Goal: Task Accomplishment & Management: Complete application form

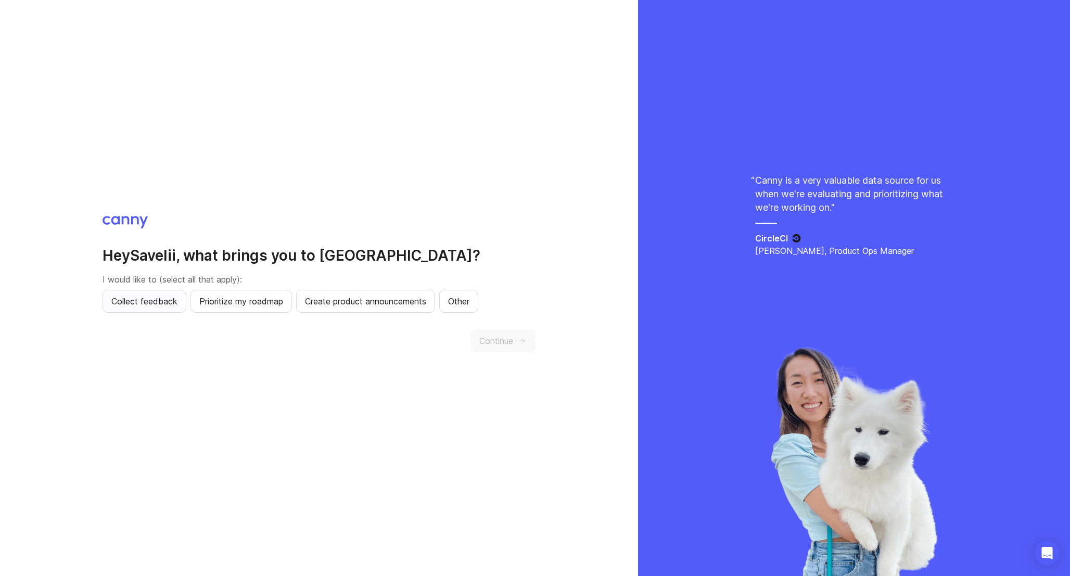
click at [163, 304] on span "Collect feedback" at bounding box center [144, 301] width 66 height 12
click at [278, 304] on span "Prioritize my roadmap" at bounding box center [241, 301] width 84 height 12
click at [382, 303] on span "Create product announcements" at bounding box center [365, 301] width 121 height 12
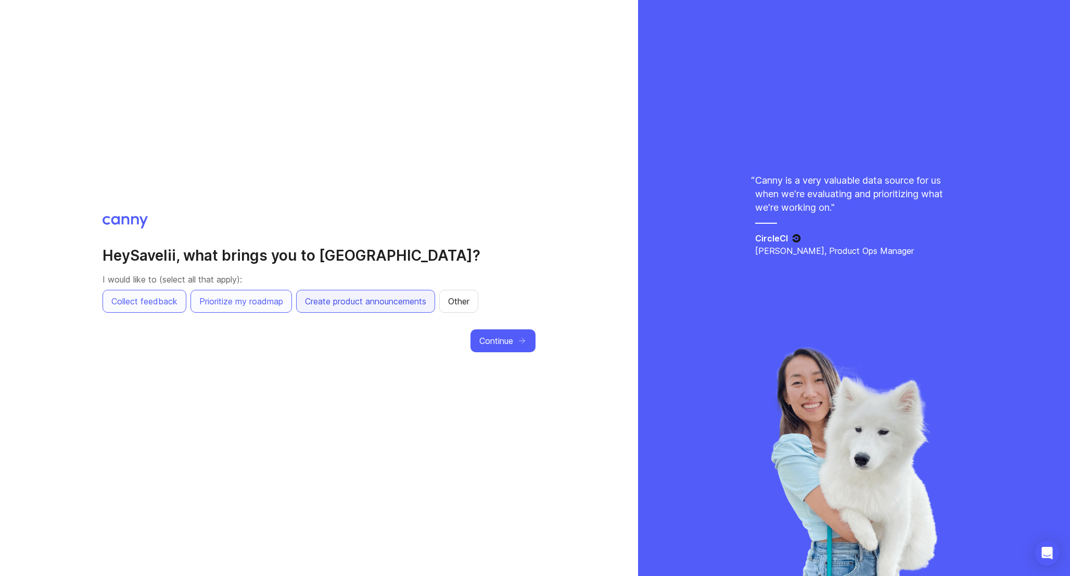
click at [418, 301] on span "Create product announcements" at bounding box center [365, 301] width 121 height 12
click at [504, 339] on span "Continue" at bounding box center [496, 341] width 34 height 12
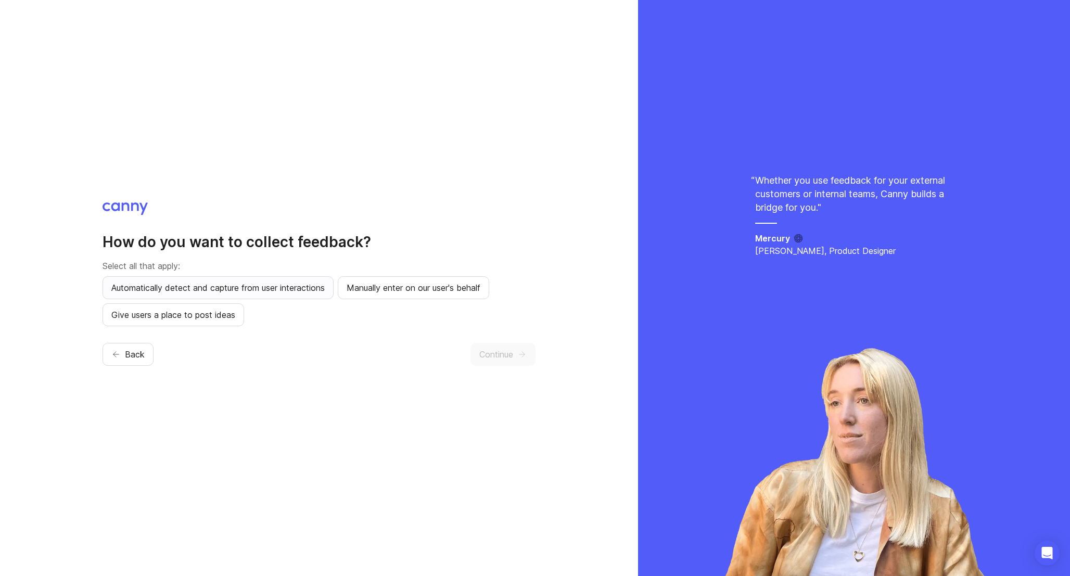
click at [260, 290] on span "Automatically detect and capture from user interactions" at bounding box center [217, 287] width 213 height 12
click at [385, 293] on span "Manually enter on our user's behalf" at bounding box center [414, 287] width 134 height 12
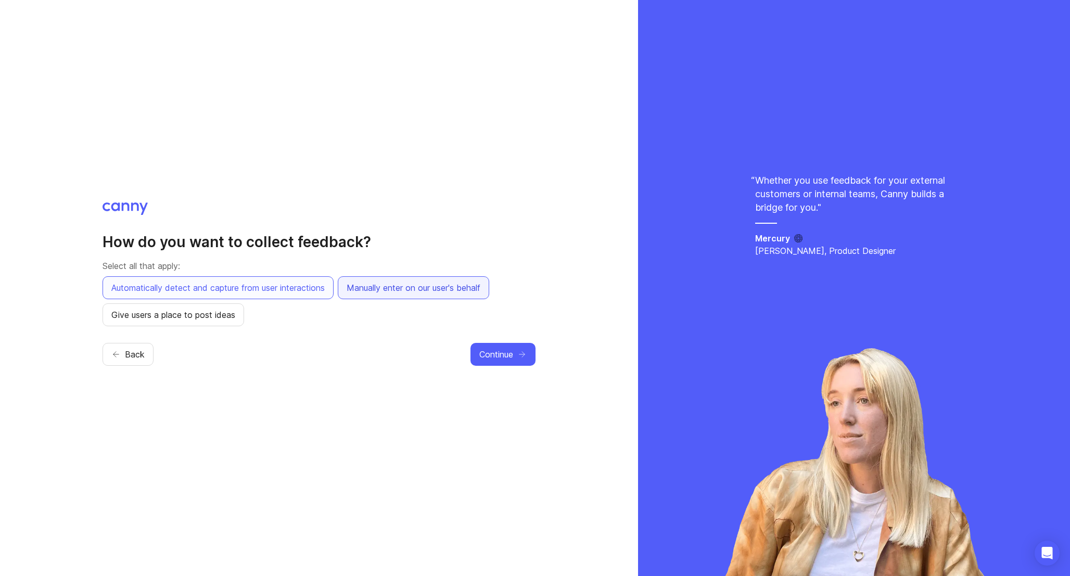
click at [385, 293] on span "Manually enter on our user's behalf" at bounding box center [414, 287] width 134 height 12
click at [217, 319] on span "Give users a place to post ideas" at bounding box center [173, 315] width 124 height 12
click at [509, 356] on span "Continue" at bounding box center [496, 354] width 34 height 12
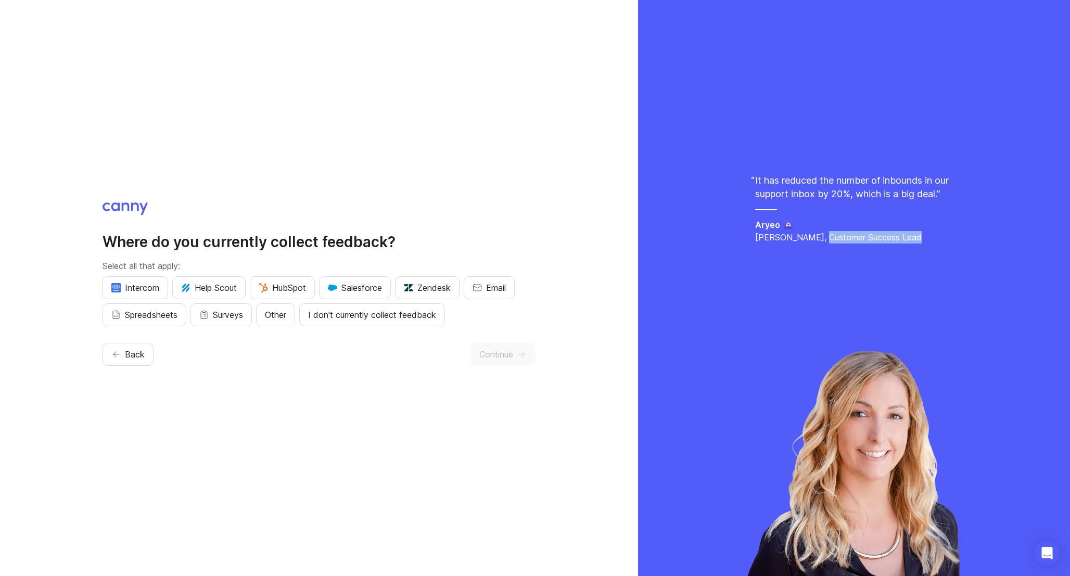
drag, startPoint x: 819, startPoint y: 252, endPoint x: 954, endPoint y: 254, distance: 134.8
click at [954, 254] on div "It has reduced the number of inbounds in our support inbox by 20%, which is a b…" at bounding box center [853, 288] width 411 height 576
click at [912, 244] on p "Chelsea Darby, Customer Success Lead" at bounding box center [854, 237] width 198 height 12
click at [355, 316] on span "I don't currently collect feedback" at bounding box center [372, 315] width 128 height 12
click at [280, 315] on span "Other" at bounding box center [275, 315] width 21 height 12
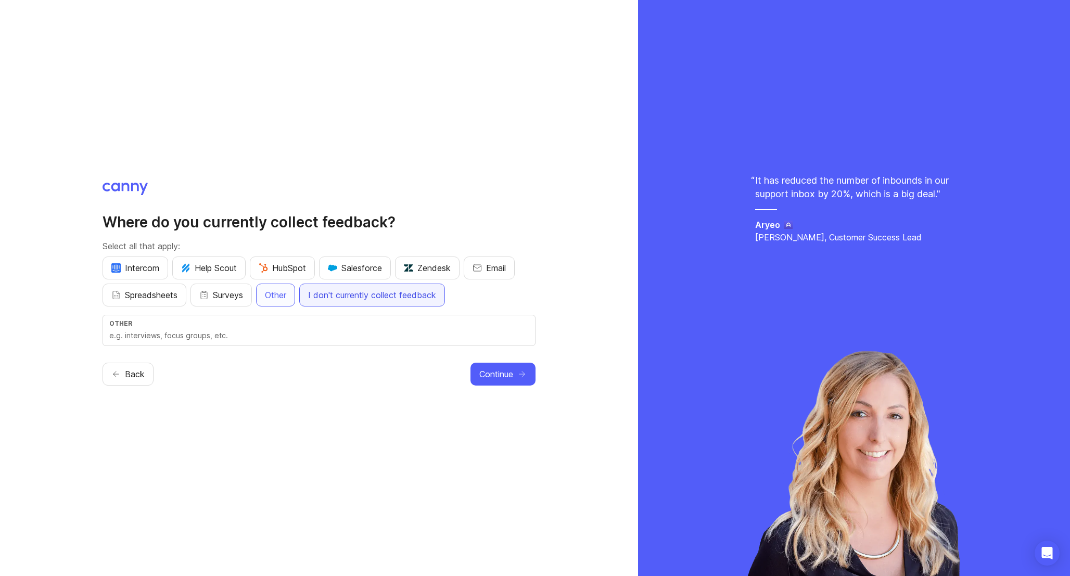
click at [381, 293] on span "I don't currently collect feedback" at bounding box center [372, 295] width 128 height 12
click at [237, 325] on div "Other" at bounding box center [318, 323] width 419 height 8
type input "F"
type input "Discord"
click at [507, 381] on button "Continue" at bounding box center [502, 374] width 65 height 23
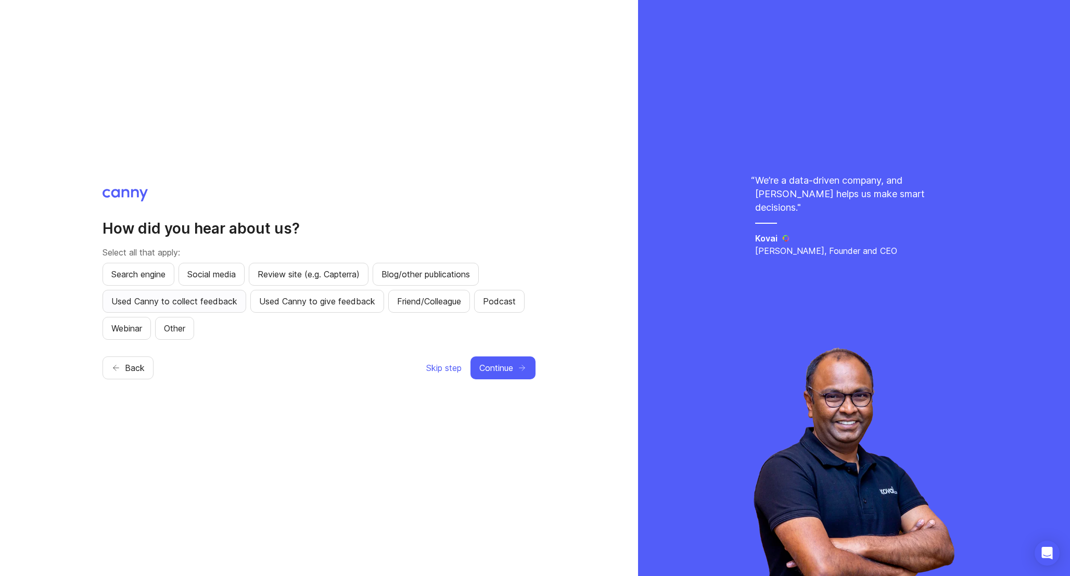
click at [212, 303] on span "Used Canny to collect feedback" at bounding box center [174, 301] width 126 height 12
click at [214, 303] on span "Used Canny to collect feedback" at bounding box center [174, 301] width 126 height 12
click at [296, 303] on span "Used Canny to give feedback" at bounding box center [317, 301] width 116 height 12
click at [504, 365] on span "Continue" at bounding box center [496, 368] width 34 height 12
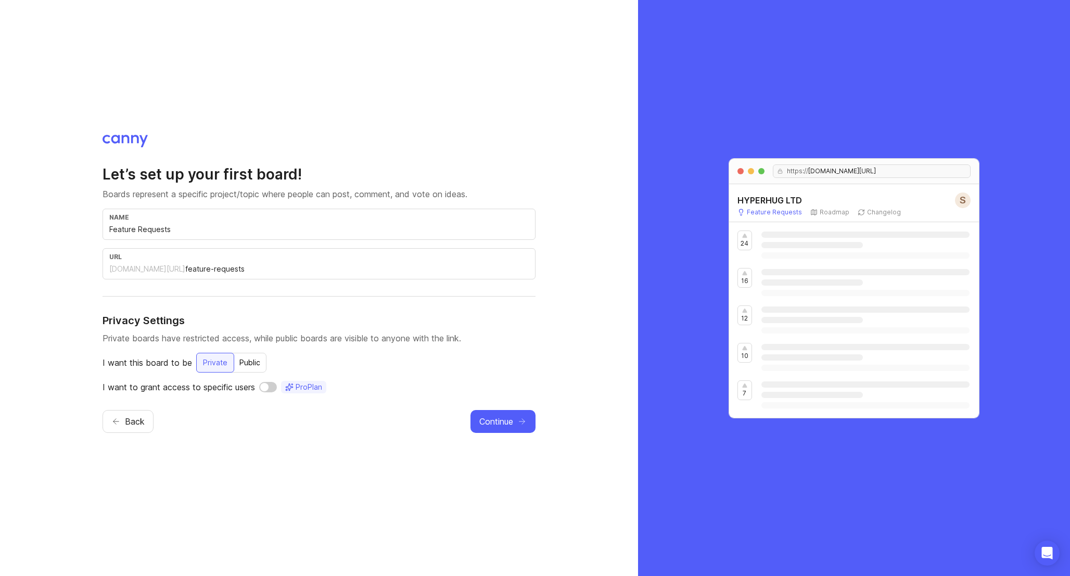
click at [265, 389] on input "checkbox" at bounding box center [268, 387] width 18 height 10
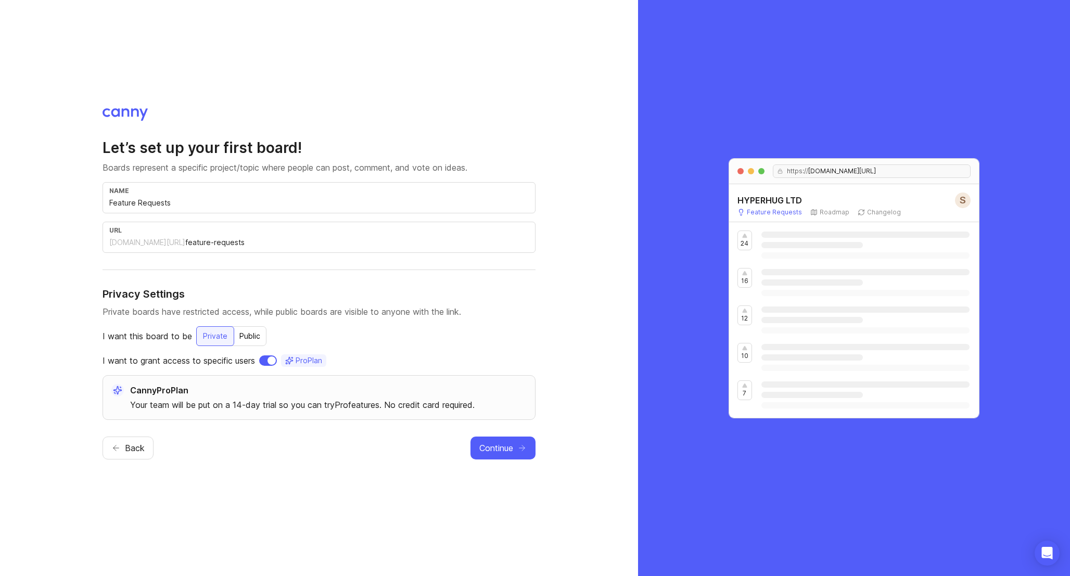
drag, startPoint x: 127, startPoint y: 404, endPoint x: 504, endPoint y: 409, distance: 376.7
click at [504, 409] on div "Canny Pro Plan Your team will be put on a 14-day trial so you can try Pro featu…" at bounding box center [319, 397] width 433 height 45
click at [255, 331] on div "Public" at bounding box center [249, 336] width 33 height 19
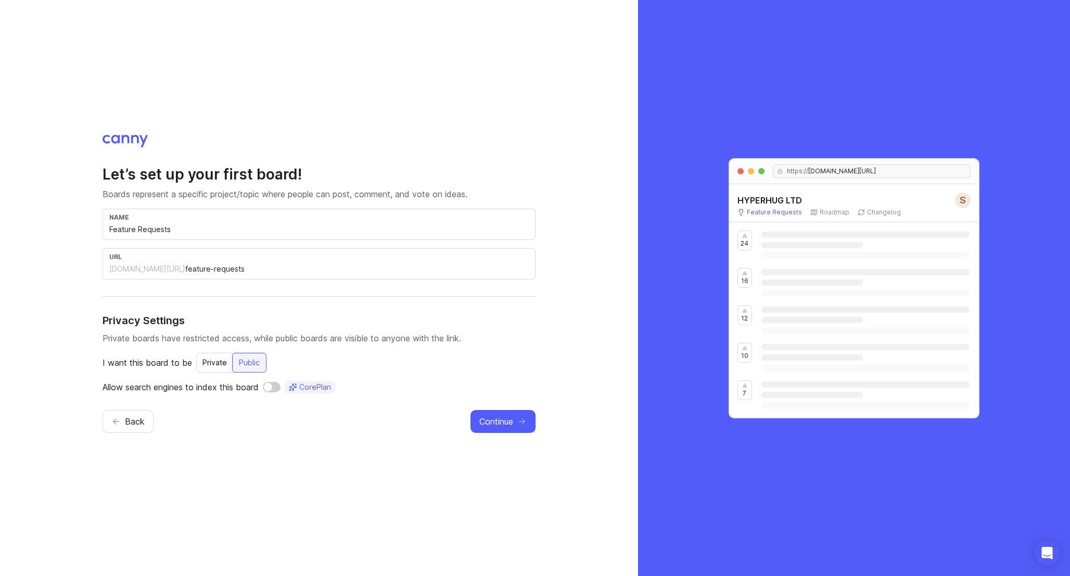
click at [269, 388] on input "checkbox" at bounding box center [272, 387] width 18 height 10
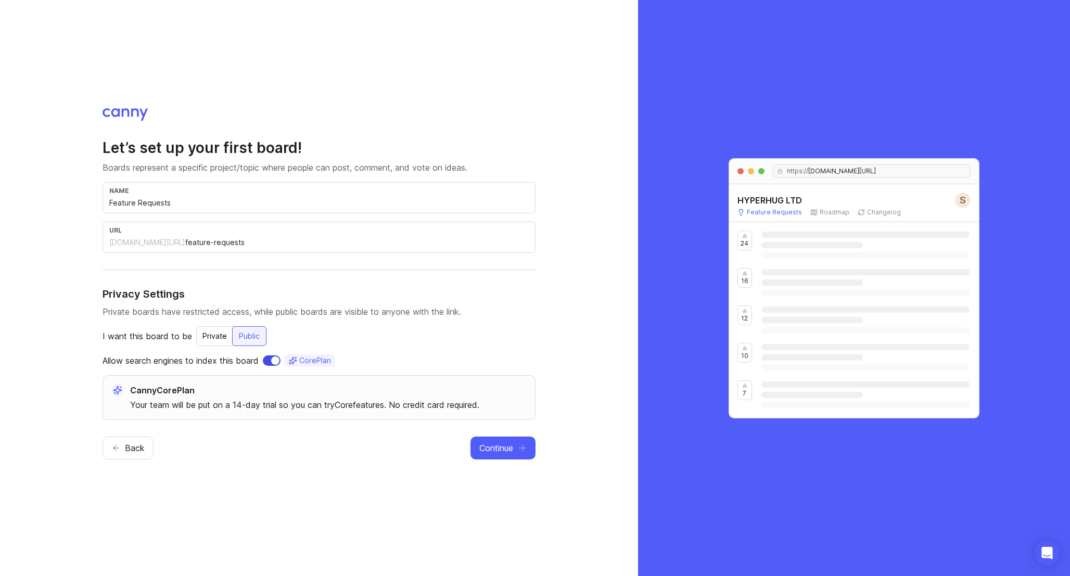
click at [280, 360] on input "checkbox" at bounding box center [272, 360] width 18 height 10
checkbox input "false"
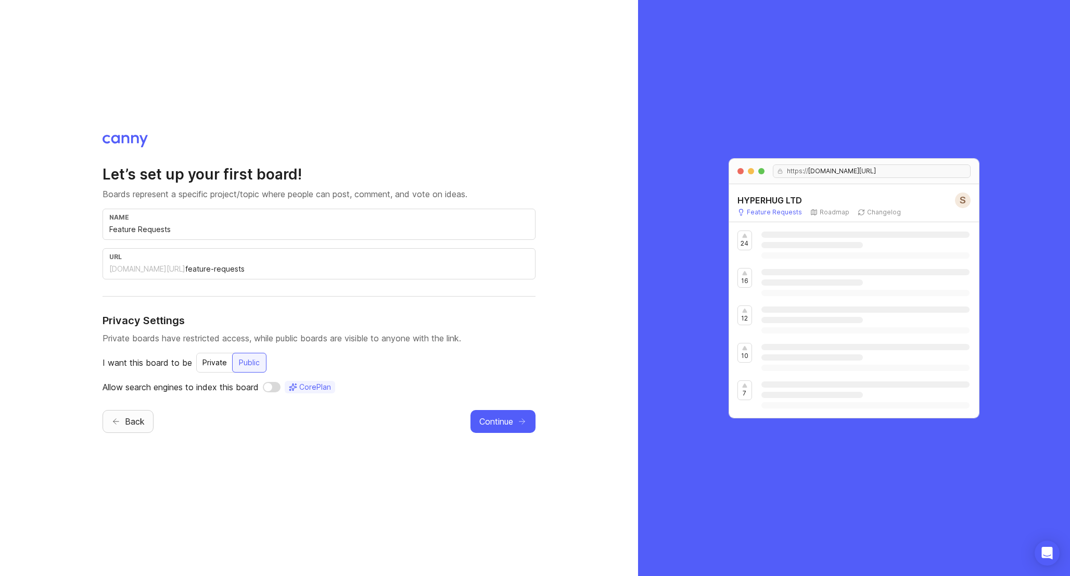
click at [137, 418] on span "Back" at bounding box center [135, 421] width 20 height 12
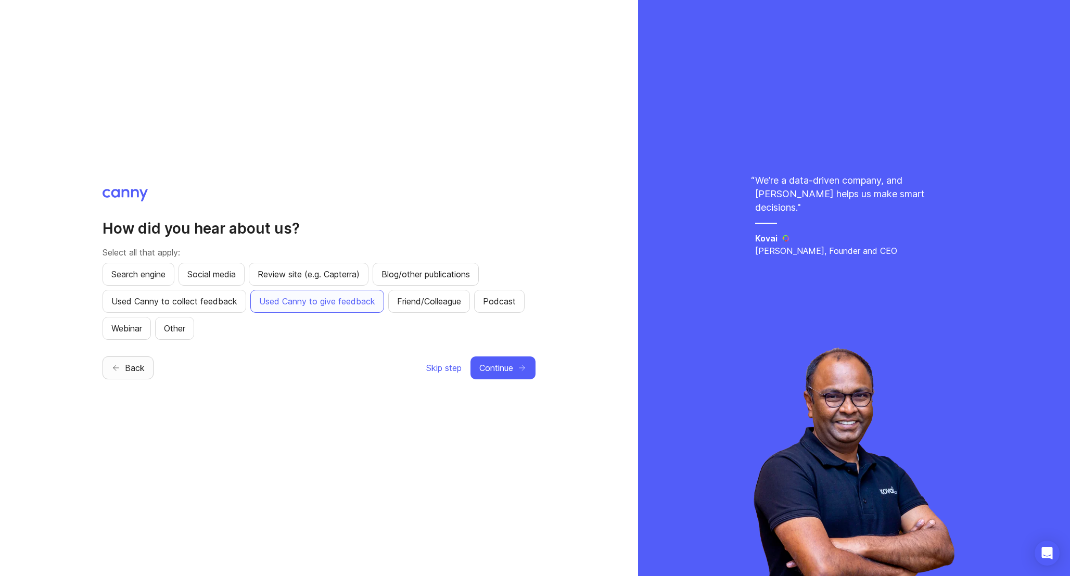
click at [135, 366] on span "Back" at bounding box center [135, 368] width 20 height 12
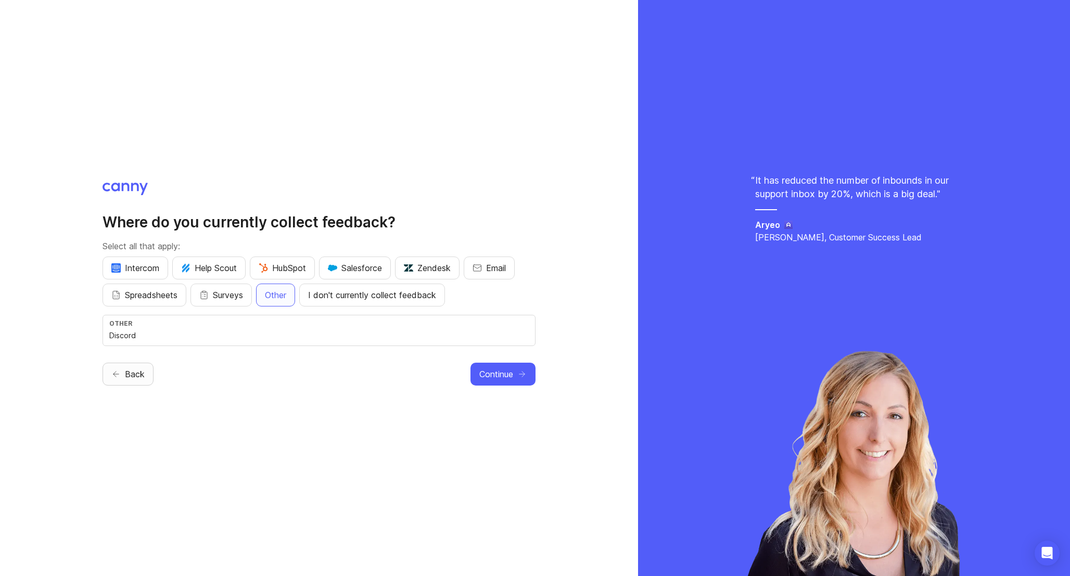
click at [137, 374] on span "Back" at bounding box center [135, 374] width 20 height 12
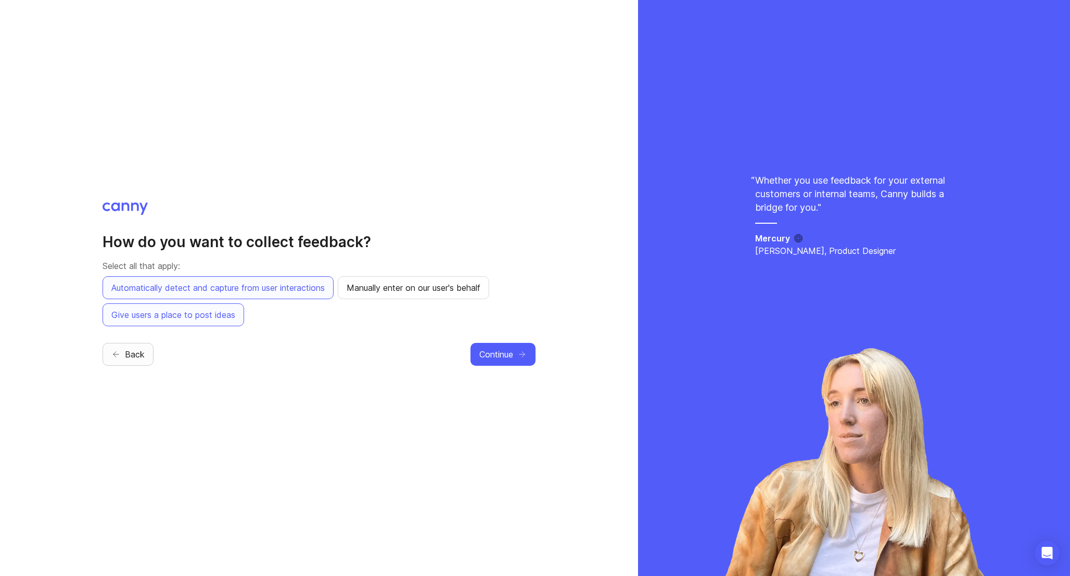
click at [139, 360] on button "Back" at bounding box center [128, 354] width 51 height 23
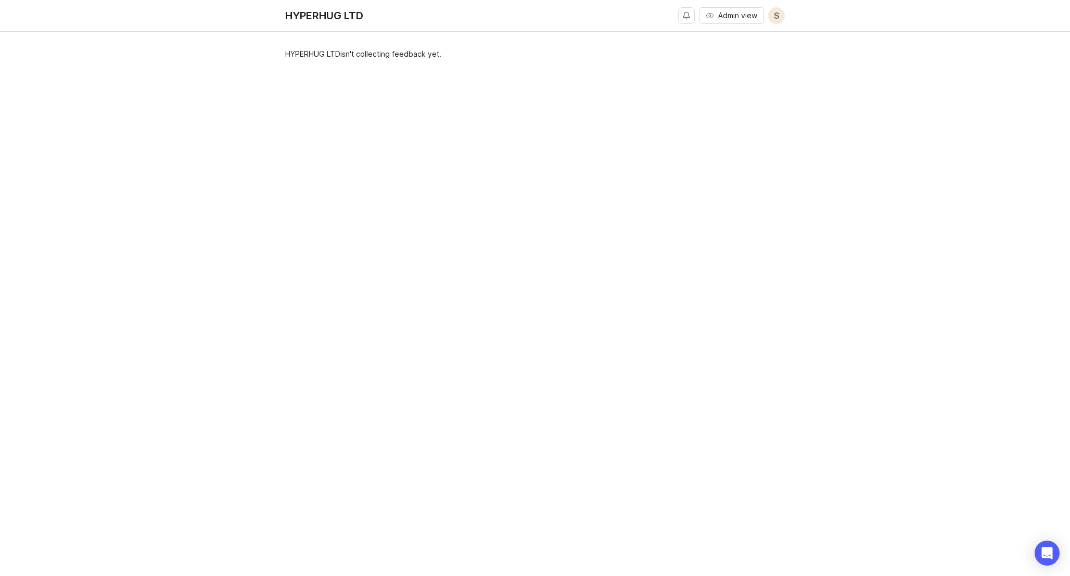
click at [777, 15] on span "S" at bounding box center [777, 15] width 6 height 12
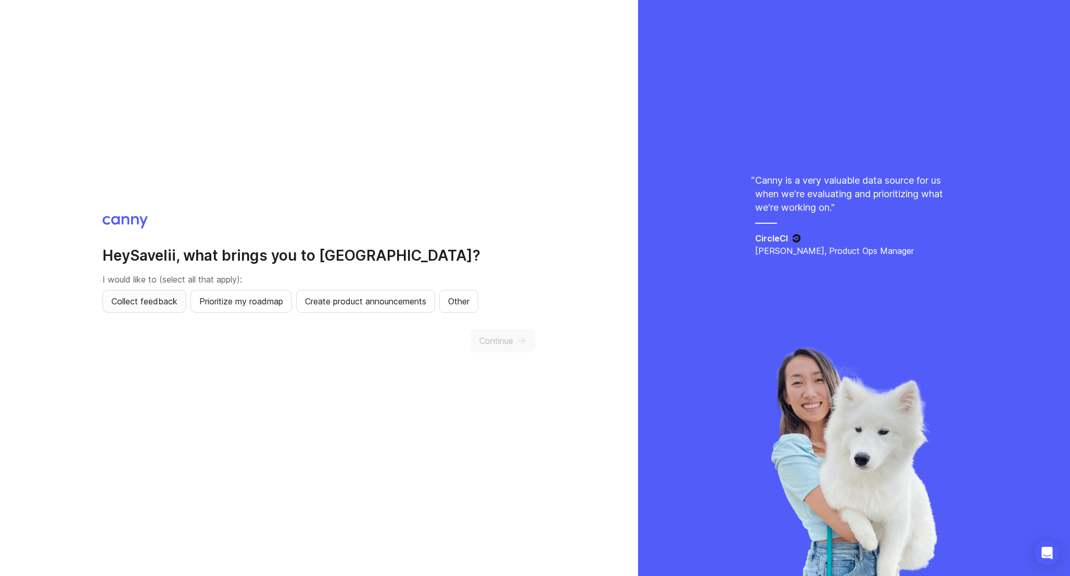
click at [168, 302] on span "Collect feedback" at bounding box center [144, 301] width 66 height 12
click at [248, 298] on span "Prioritize my roadmap" at bounding box center [241, 301] width 84 height 12
click at [497, 347] on button "Continue" at bounding box center [502, 340] width 65 height 23
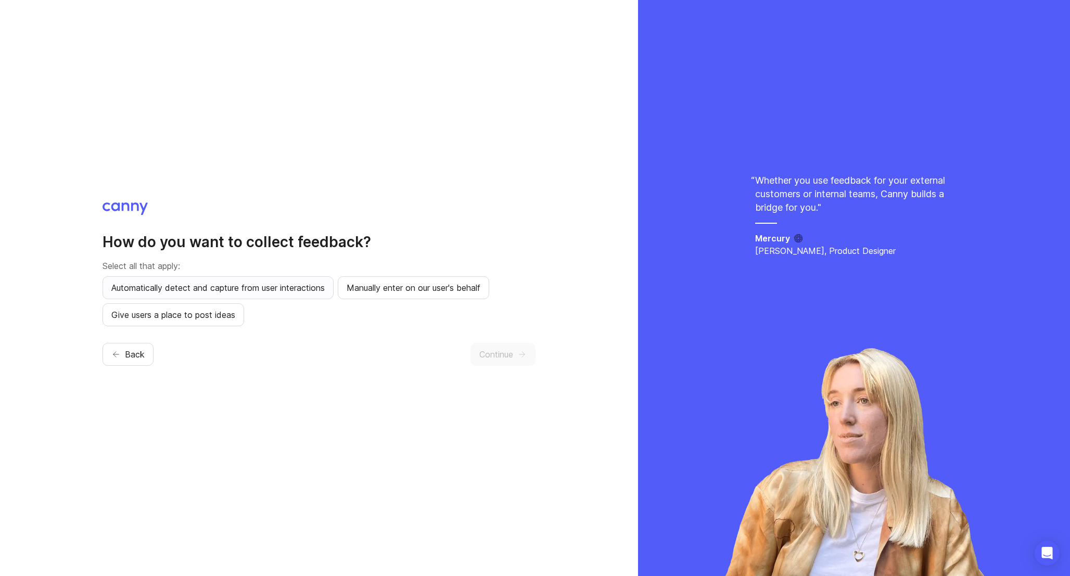
click at [245, 290] on span "Automatically detect and capture from user interactions" at bounding box center [217, 287] width 213 height 12
click at [228, 310] on span "Give users a place to post ideas" at bounding box center [173, 315] width 124 height 12
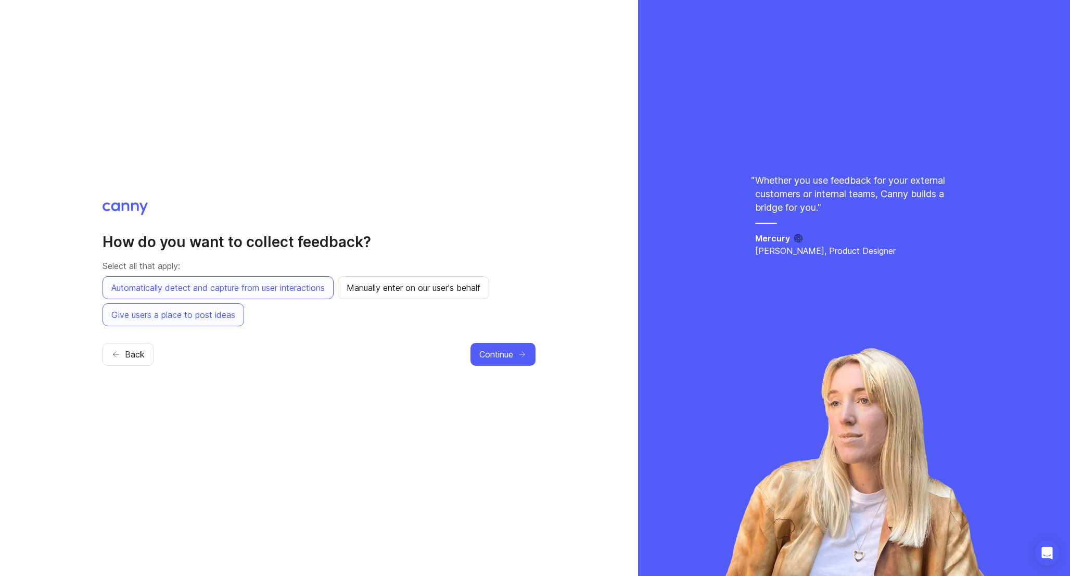
click at [533, 365] on div "Continue" at bounding box center [502, 354] width 65 height 23
click at [528, 361] on button "Continue" at bounding box center [502, 354] width 65 height 23
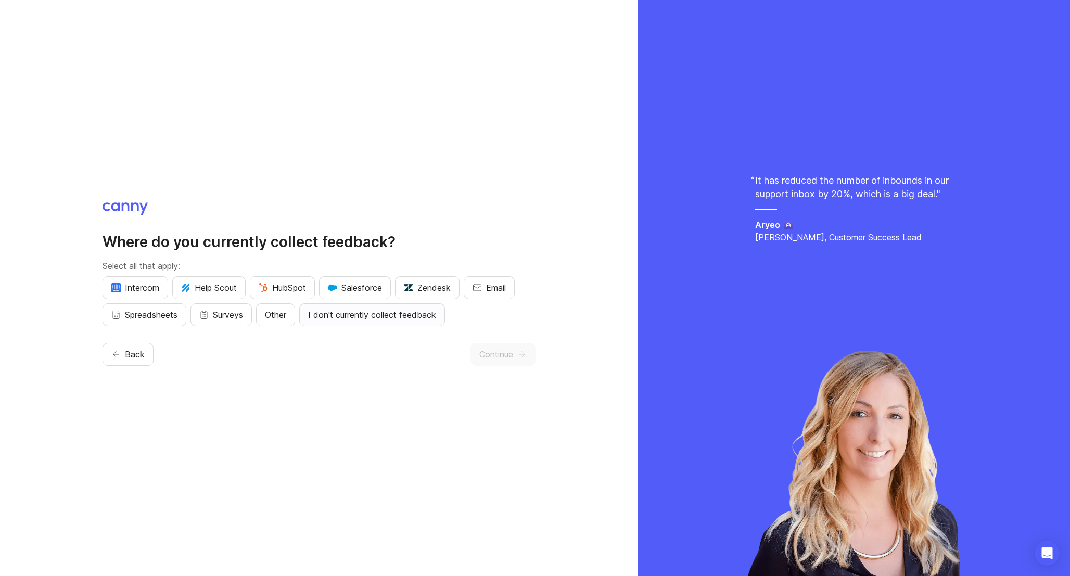
click at [331, 320] on span "I don't currently collect feedback" at bounding box center [372, 315] width 128 height 12
click at [330, 319] on span "I don't currently collect feedback" at bounding box center [372, 315] width 128 height 12
click at [299, 319] on div "Intercom Help Scout HubSpot Salesforce Zendesk Email Spreadsheets Surveys Other…" at bounding box center [319, 301] width 433 height 50
click at [284, 319] on span "Other" at bounding box center [275, 315] width 21 height 12
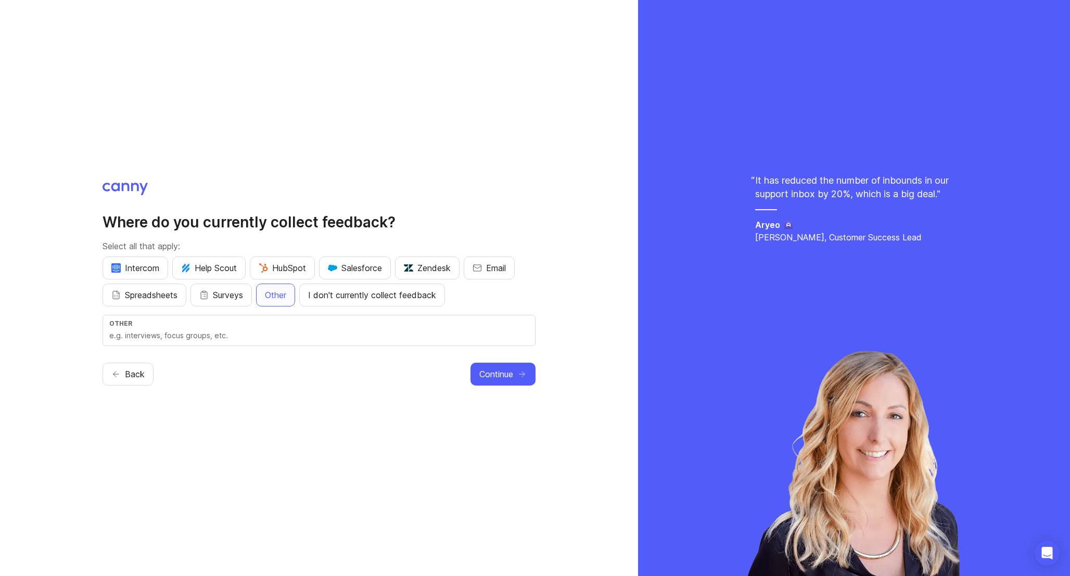
click at [258, 340] on input "text" at bounding box center [318, 335] width 419 height 11
type input "Discord"
click at [507, 386] on div "Where do you currently collect feedback? Select all that apply: Intercom Help S…" at bounding box center [319, 288] width 433 height 211
click at [509, 375] on span "Continue" at bounding box center [496, 374] width 34 height 12
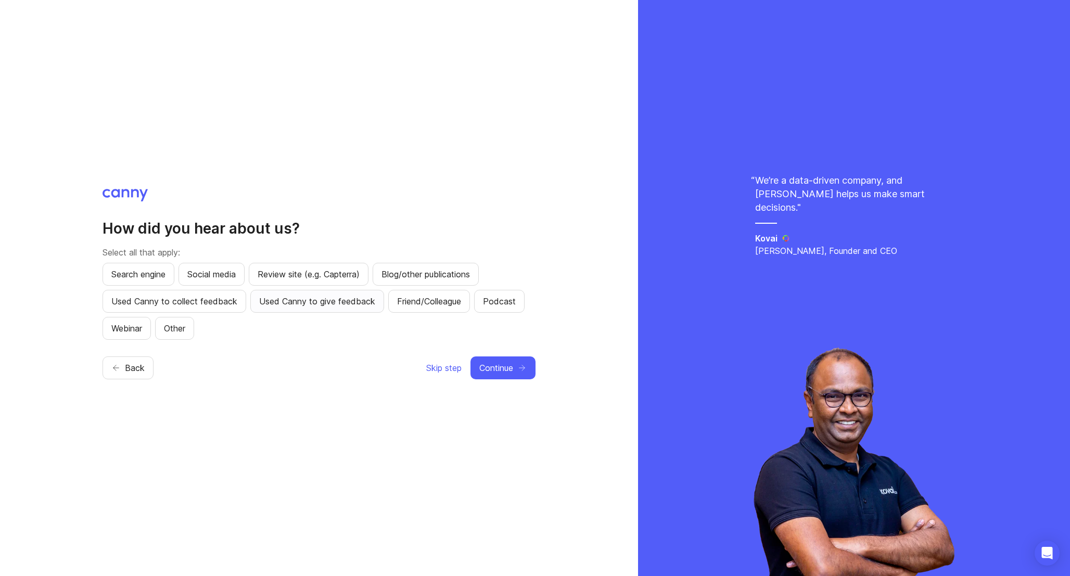
click at [301, 301] on span "Used Canny to give feedback" at bounding box center [317, 301] width 116 height 12
click at [515, 368] on button "Continue" at bounding box center [502, 367] width 65 height 23
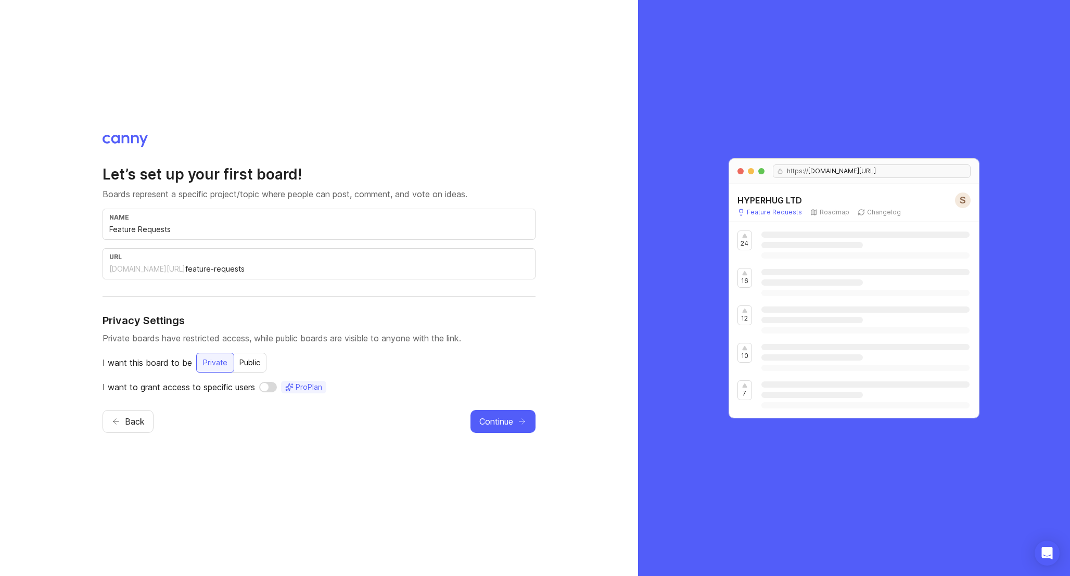
click at [230, 233] on input "Feature Requests" at bounding box center [318, 229] width 419 height 11
click at [246, 361] on div "Public" at bounding box center [249, 362] width 33 height 19
click at [273, 387] on input "checkbox" at bounding box center [272, 387] width 18 height 10
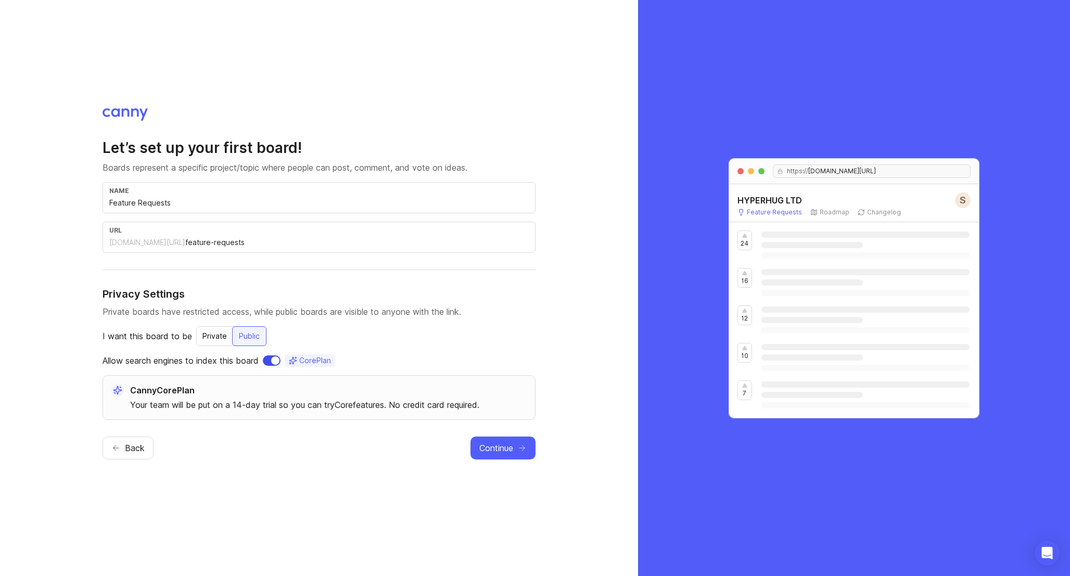
click at [278, 364] on input "checkbox" at bounding box center [272, 360] width 18 height 10
checkbox input "false"
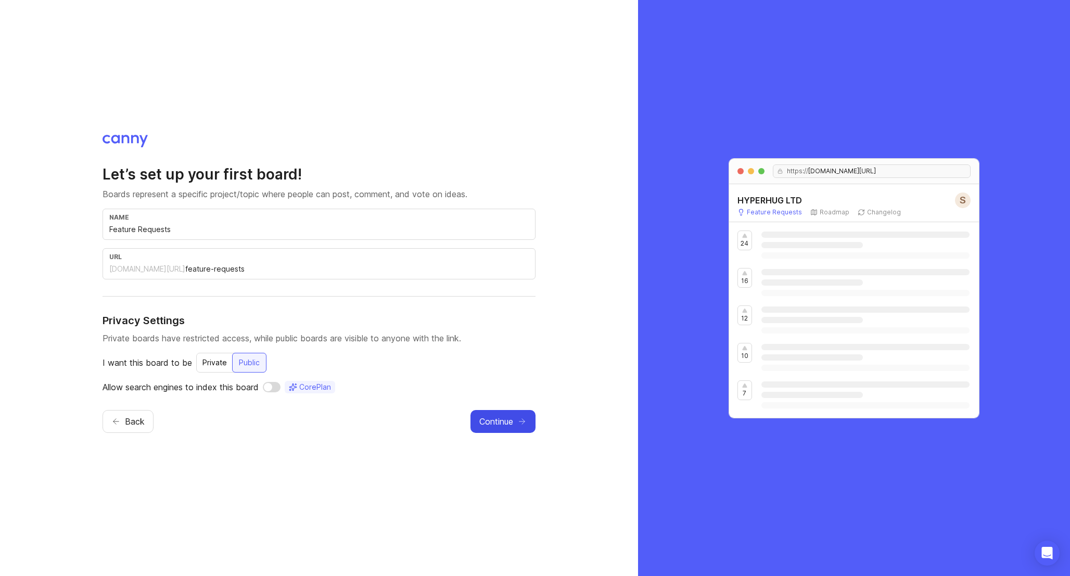
click at [514, 422] on button "Continue" at bounding box center [502, 421] width 65 height 23
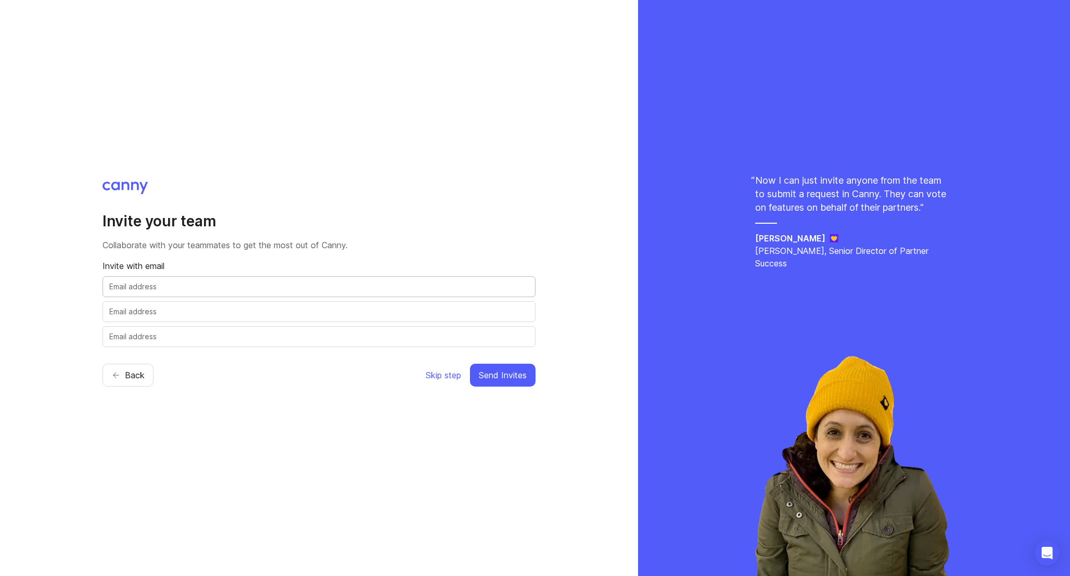
click at [223, 288] on input "text" at bounding box center [318, 286] width 419 height 11
type input "d.zagurskii@hyperhug.io"
click at [186, 308] on input "text" at bounding box center [318, 311] width 419 height 11
paste input "d.zagurskii@hyperhug.io"
click at [143, 313] on input "d.zagurskii@hyperhug.io" at bounding box center [318, 311] width 419 height 11
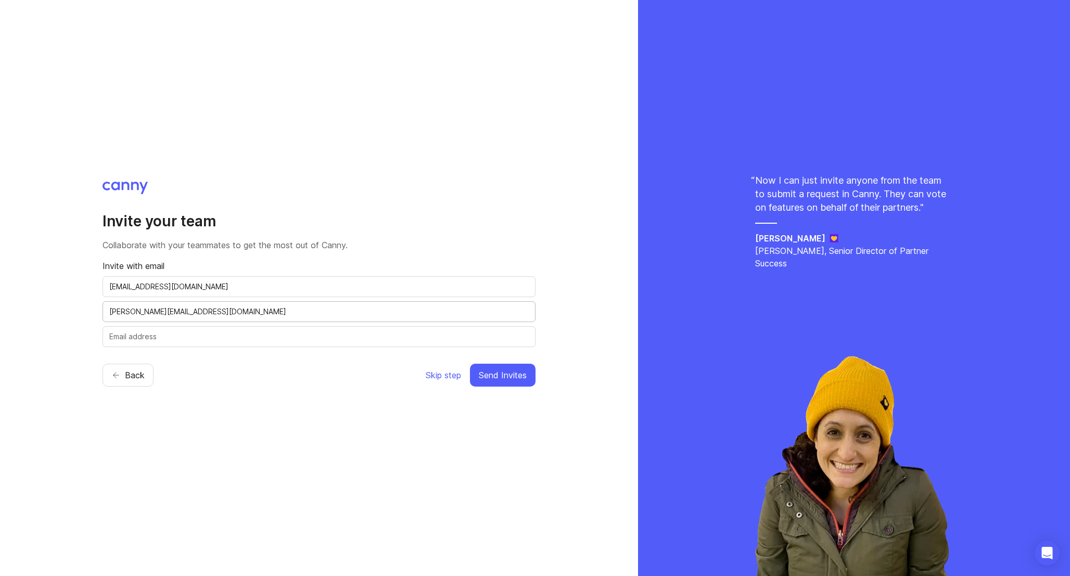
type input "s.starkov@hyperhug.io"
click at [170, 332] on input "text" at bounding box center [318, 336] width 419 height 11
paste input "d.zagurskii@hyperhug.io"
click at [146, 335] on input "d.zagurskii@hyperhug.io" at bounding box center [318, 336] width 419 height 11
type input "infrastructure@hyperhug.io"
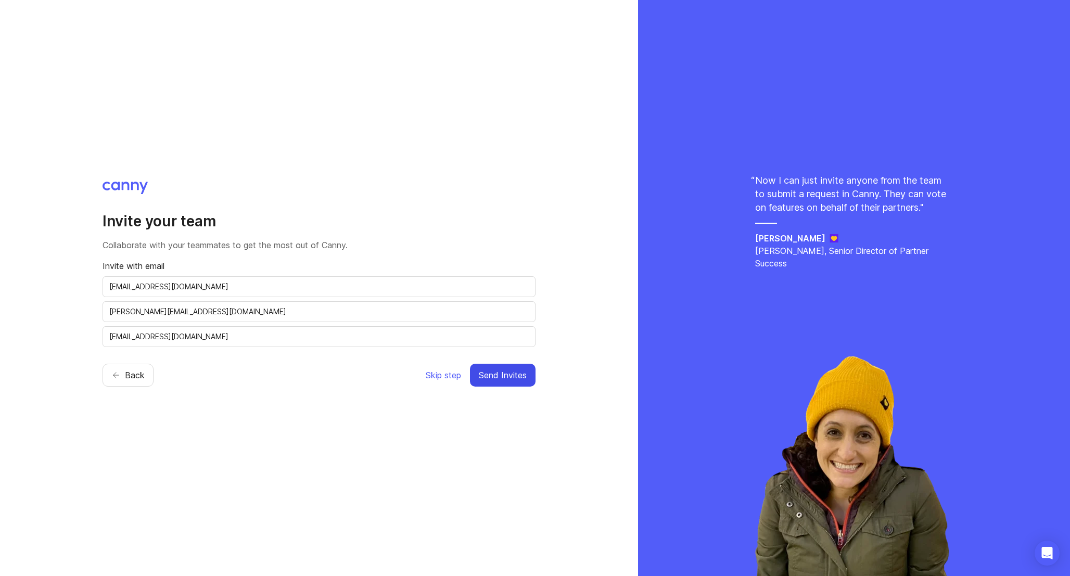
click at [495, 373] on span "Send Invites" at bounding box center [503, 375] width 48 height 12
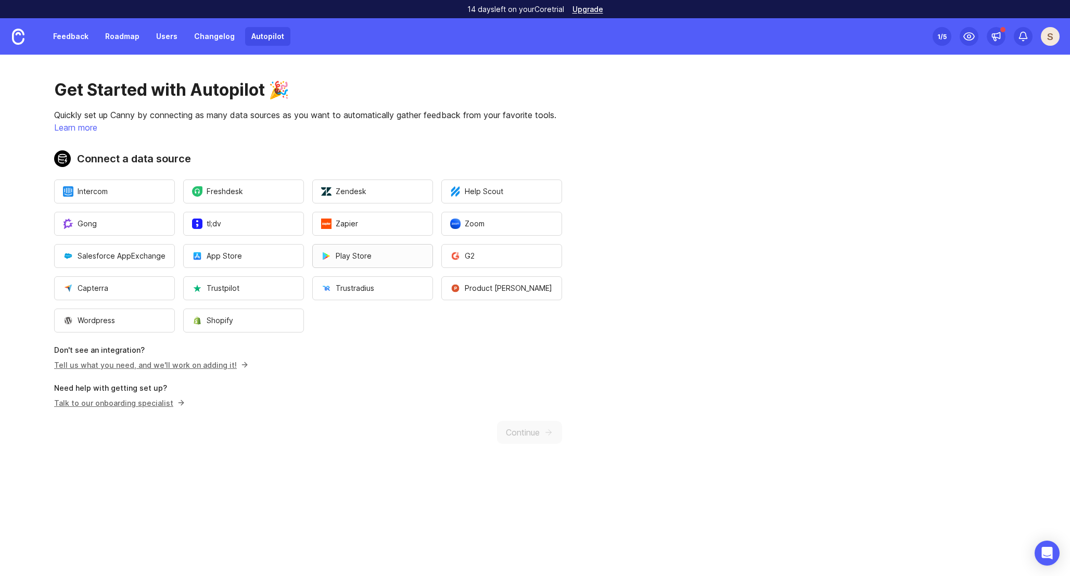
click at [354, 258] on span "Play Store" at bounding box center [346, 256] width 50 height 10
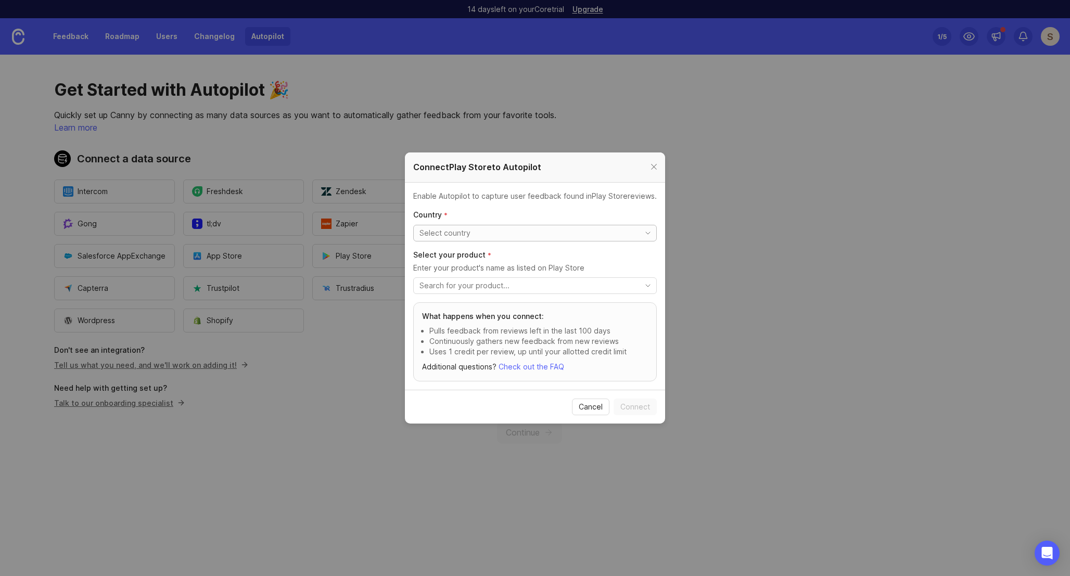
click at [477, 236] on input "toggle menu" at bounding box center [526, 232] width 215 height 11
click at [466, 287] on input "toggle menu" at bounding box center [526, 285] width 215 height 11
click at [651, 285] on icon "toggle icon" at bounding box center [647, 285] width 17 height 8
click at [618, 243] on div "Country *" at bounding box center [535, 230] width 244 height 40
click at [641, 233] on icon "toggle icon" at bounding box center [647, 233] width 17 height 8
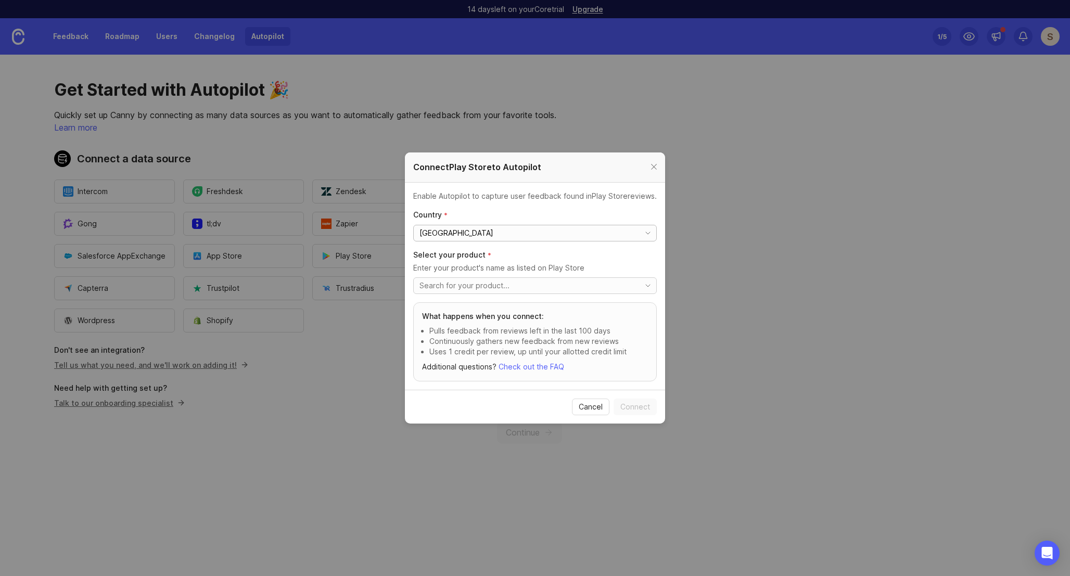
type input "Cyprus"
click at [613, 278] on div "toggle menu" at bounding box center [525, 286] width 222 height 16
click at [588, 259] on p "Select your product *" at bounding box center [535, 255] width 244 height 11
click at [596, 409] on span "Cancel" at bounding box center [591, 407] width 24 height 10
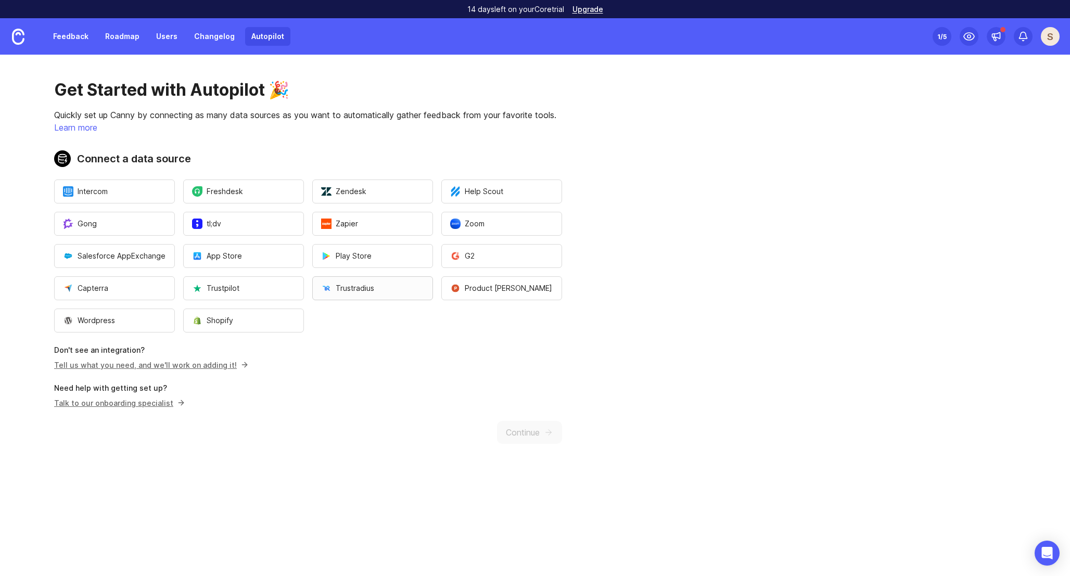
click at [393, 286] on button "Trustradius" at bounding box center [372, 288] width 121 height 24
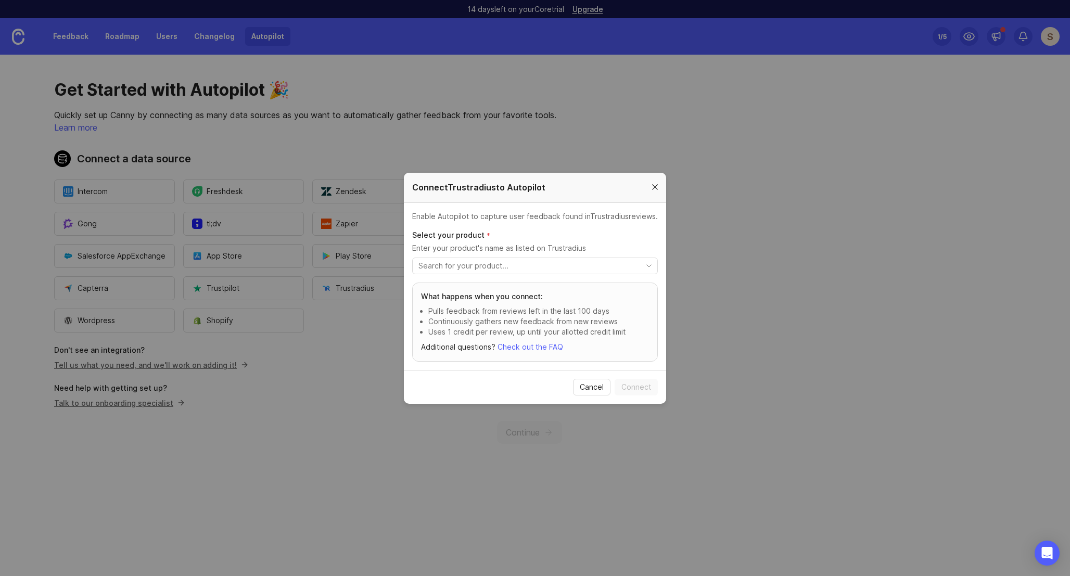
click at [658, 188] on div at bounding box center [655, 187] width 12 height 13
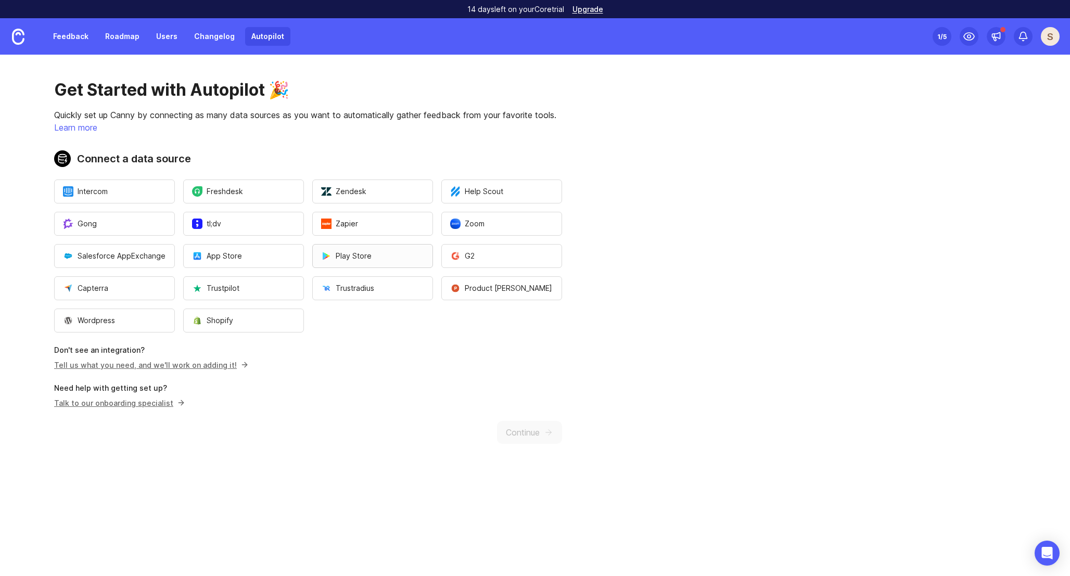
click at [381, 257] on button "Play Store" at bounding box center [372, 256] width 121 height 24
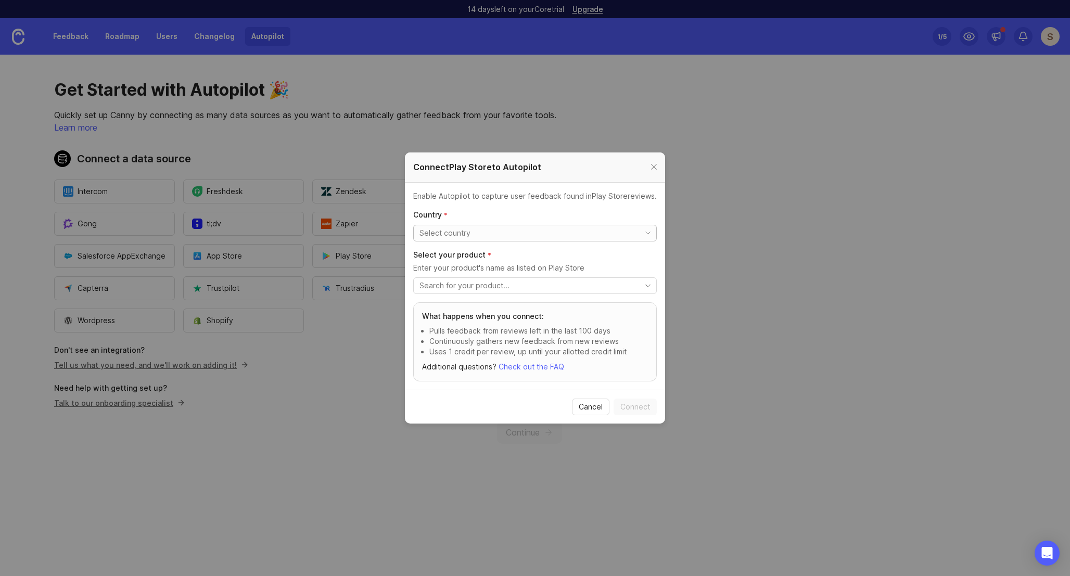
click at [477, 234] on input "toggle menu" at bounding box center [526, 232] width 215 height 11
type input "Russian Federation"
click at [539, 291] on div "toggle menu" at bounding box center [525, 286] width 222 height 16
click at [539, 288] on input "toggle menu" at bounding box center [526, 285] width 215 height 11
click at [523, 313] on link "See Source" at bounding box center [517, 310] width 41 height 11
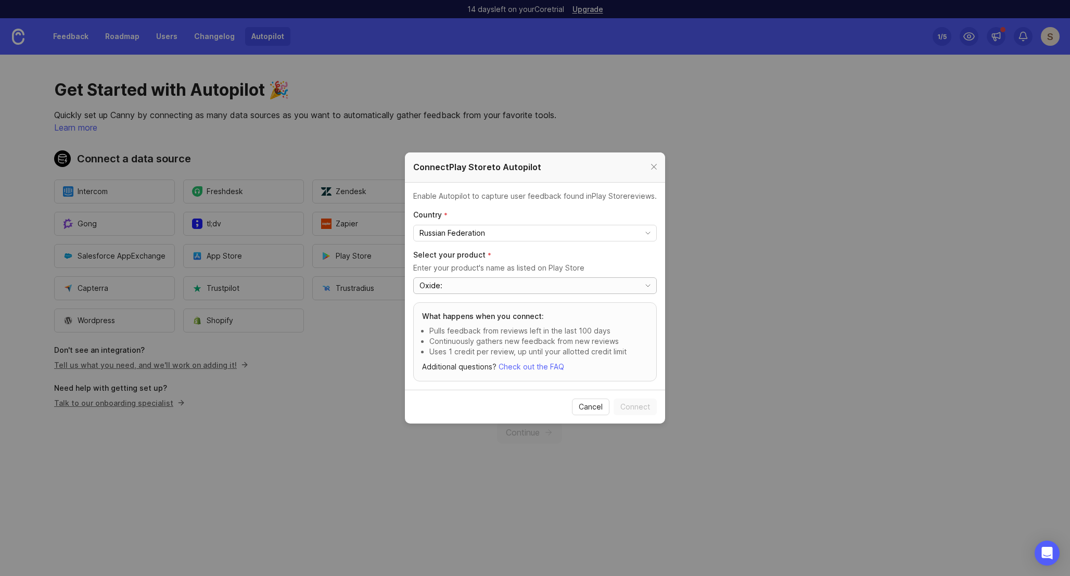
click at [467, 283] on input "Oxide:" at bounding box center [526, 285] width 215 height 11
click at [466, 312] on p "Oxide: Survival Island" at bounding box center [458, 310] width 74 height 10
type input "Oxide: Survival Island"
click at [580, 411] on span "Cancel" at bounding box center [591, 407] width 24 height 10
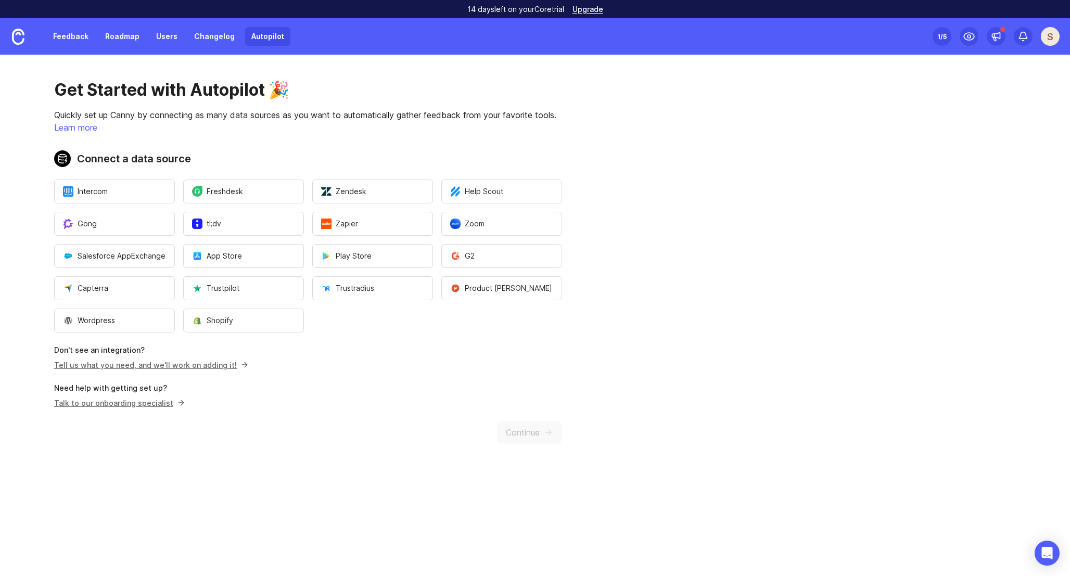
click at [943, 35] on div "1 /5" at bounding box center [941, 36] width 9 height 15
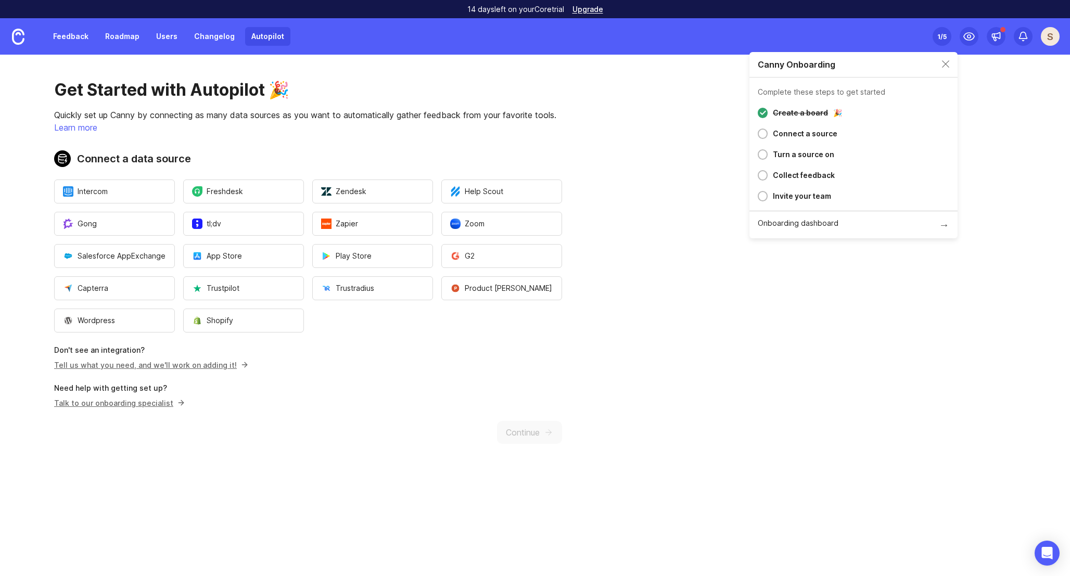
click at [802, 134] on div "Connect a source" at bounding box center [805, 133] width 65 height 12
click at [761, 177] on div at bounding box center [763, 175] width 10 height 10
click at [764, 200] on div at bounding box center [763, 196] width 10 height 10
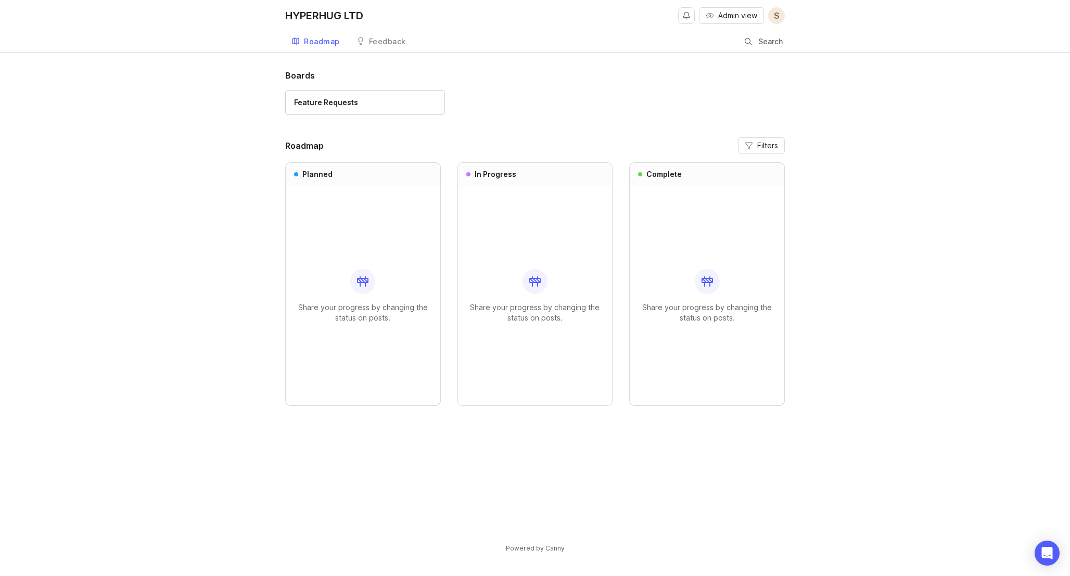
click at [778, 14] on span "S" at bounding box center [777, 15] width 6 height 12
click at [402, 121] on div "Feature Requests" at bounding box center [534, 107] width 499 height 35
click at [735, 15] on span "Admin view" at bounding box center [737, 15] width 39 height 10
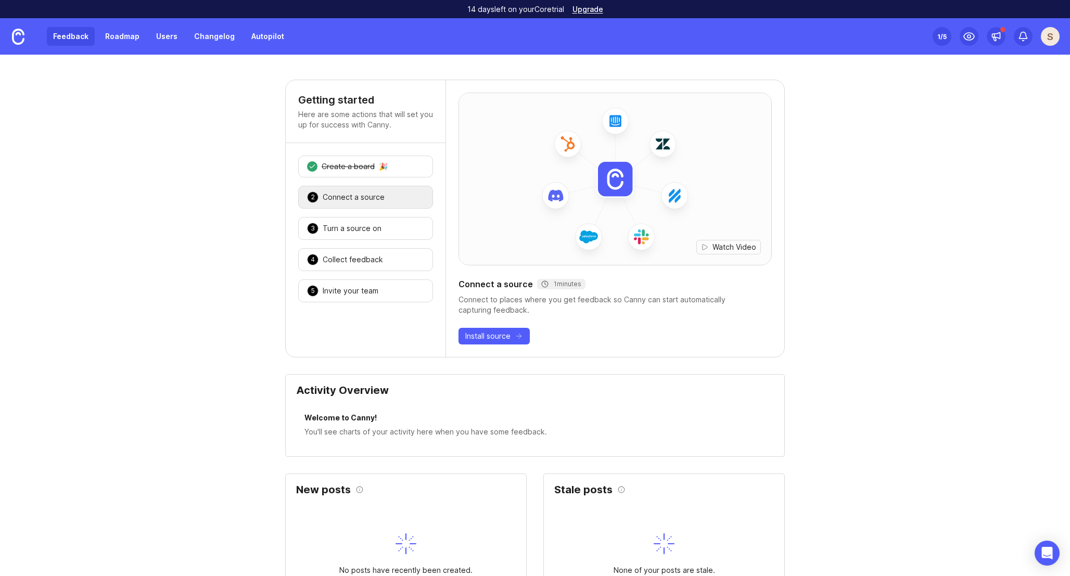
click at [71, 39] on link "Feedback" at bounding box center [71, 36] width 48 height 19
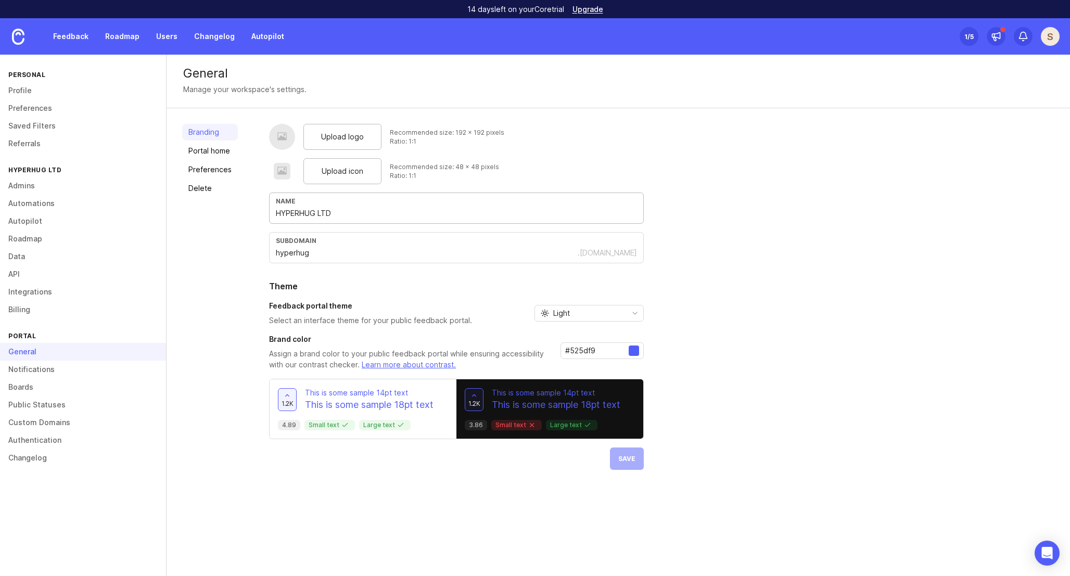
click at [359, 217] on input "HYPERHUG LTD" at bounding box center [456, 213] width 361 height 11
type input "OXIDE"
click at [355, 258] on input "hyperhug" at bounding box center [427, 252] width 302 height 11
type input "playoxide"
click at [635, 462] on button "Save" at bounding box center [627, 458] width 34 height 22
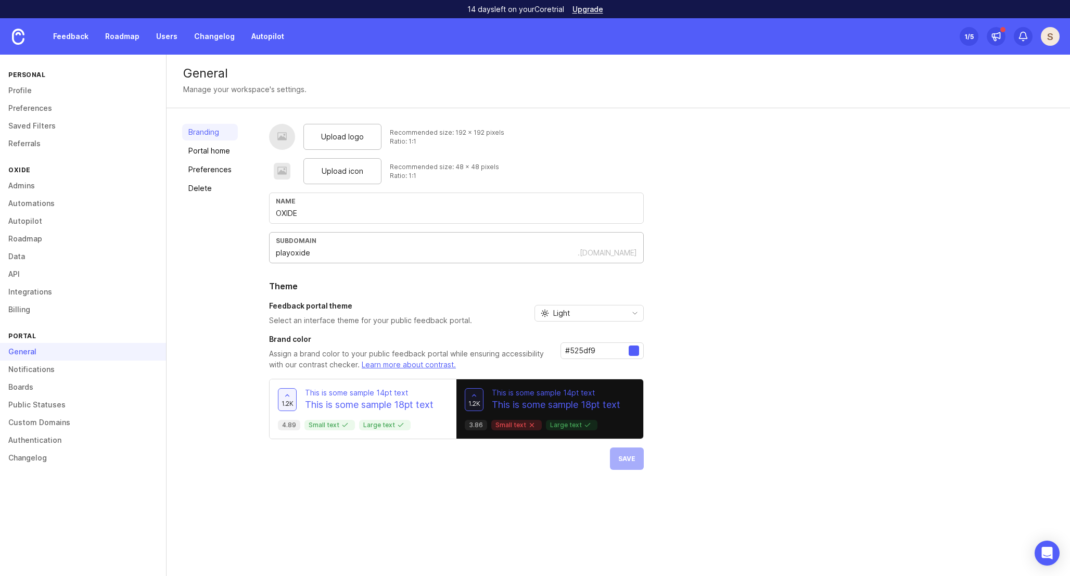
drag, startPoint x: 288, startPoint y: 252, endPoint x: 219, endPoint y: 253, distance: 69.2
click at [219, 253] on div "Branding Portal home Preferences Delete Upload logo Recommended size: 192 x 192…" at bounding box center [617, 296] width 903 height 377
type input "oxide"
click at [622, 458] on span "Save" at bounding box center [626, 459] width 17 height 8
click at [19, 35] on img at bounding box center [18, 37] width 12 height 16
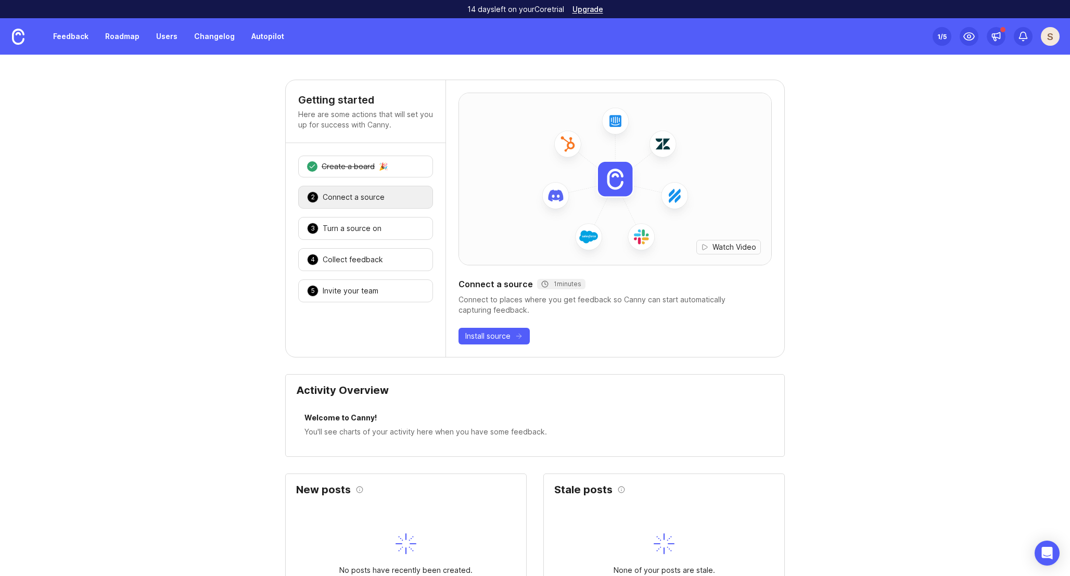
click at [943, 34] on div "1 /5" at bounding box center [941, 36] width 9 height 15
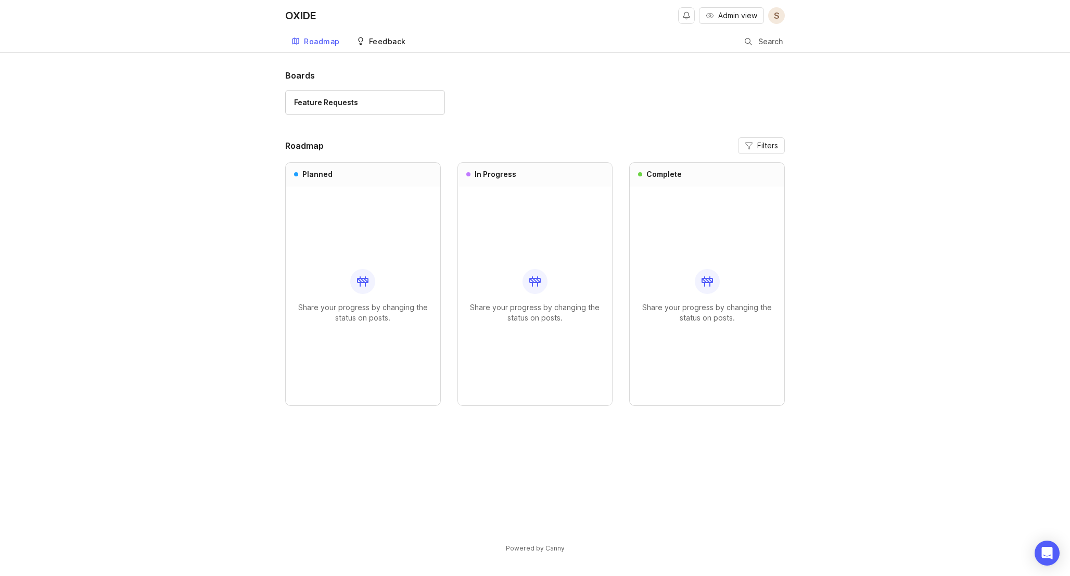
click at [387, 48] on link "Feedback" at bounding box center [381, 41] width 62 height 21
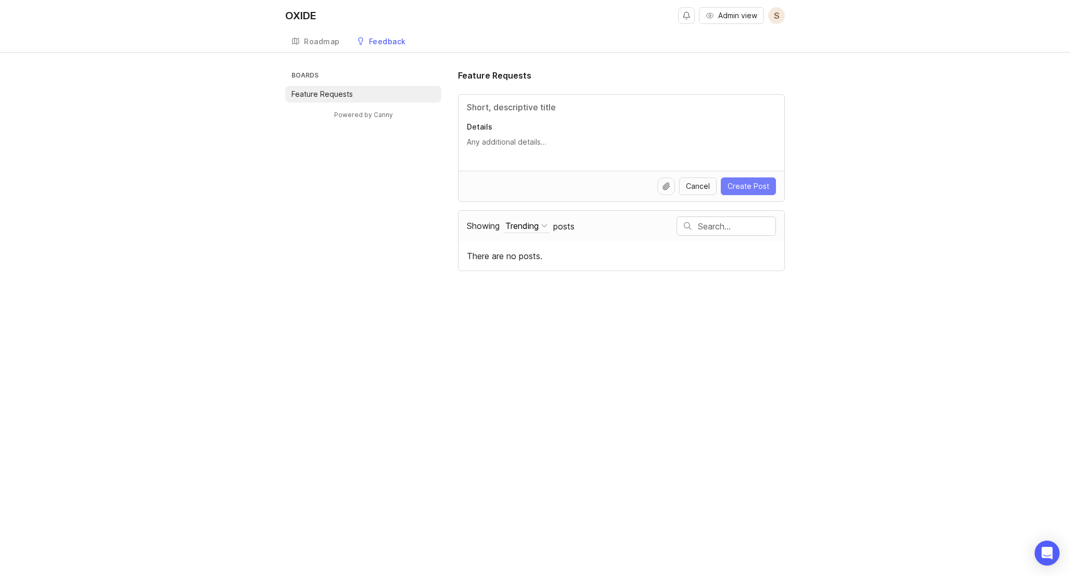
click at [759, 189] on span "Create Post" at bounding box center [748, 186] width 42 height 10
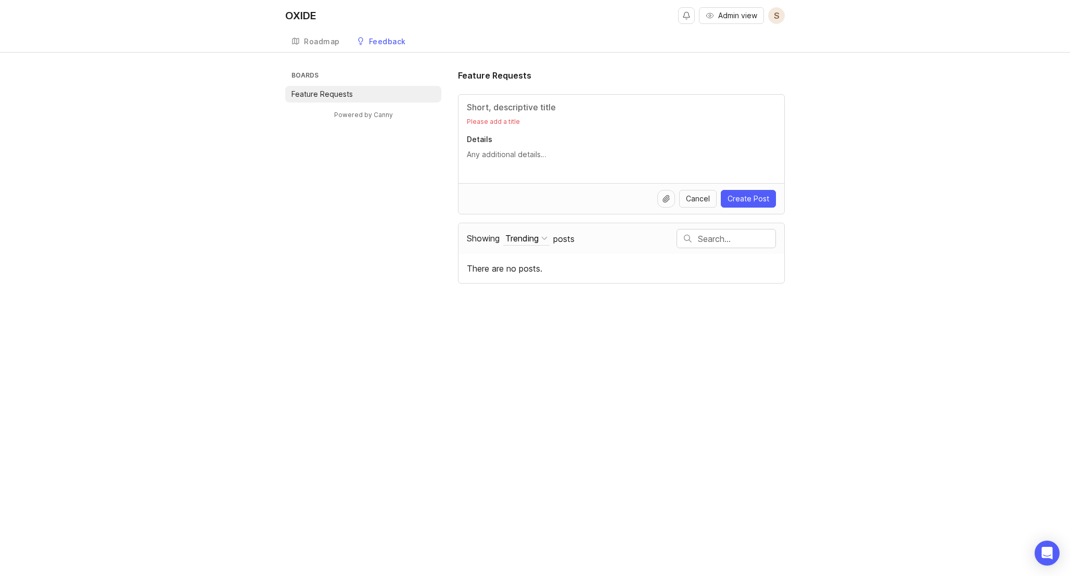
click at [511, 122] on p "Please add a title" at bounding box center [621, 122] width 309 height 8
click at [530, 93] on div "Feature Requests Please add a title Details Cancel Create Post Showing Trending…" at bounding box center [621, 176] width 327 height 214
click at [530, 97] on div "Please add a title Details" at bounding box center [621, 139] width 326 height 88
click at [531, 105] on input "Title" at bounding box center [621, 107] width 309 height 12
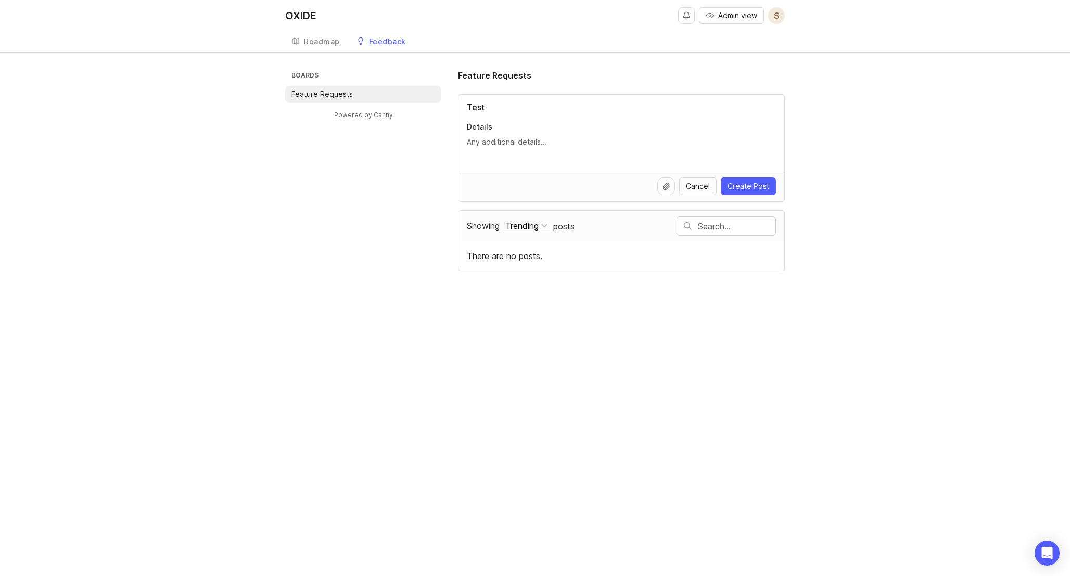
type input "Test"
click at [531, 139] on textarea "Details" at bounding box center [621, 141] width 309 height 11
type textarea "Test"
click at [670, 190] on icon at bounding box center [666, 186] width 8 height 8
click at [710, 188] on span "Cancel" at bounding box center [698, 186] width 24 height 10
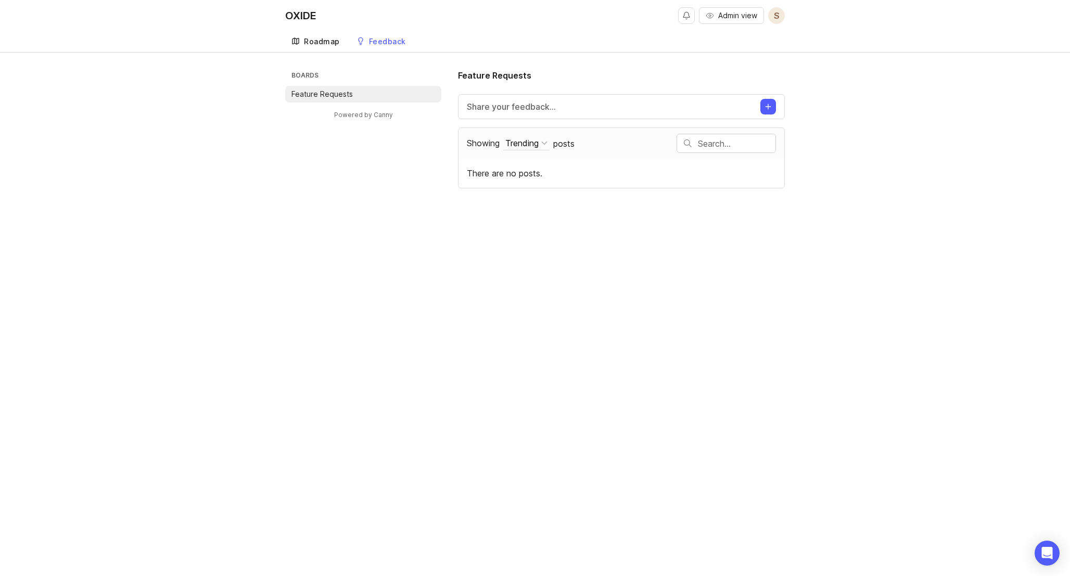
click at [312, 45] on div "Roadmap" at bounding box center [322, 41] width 36 height 7
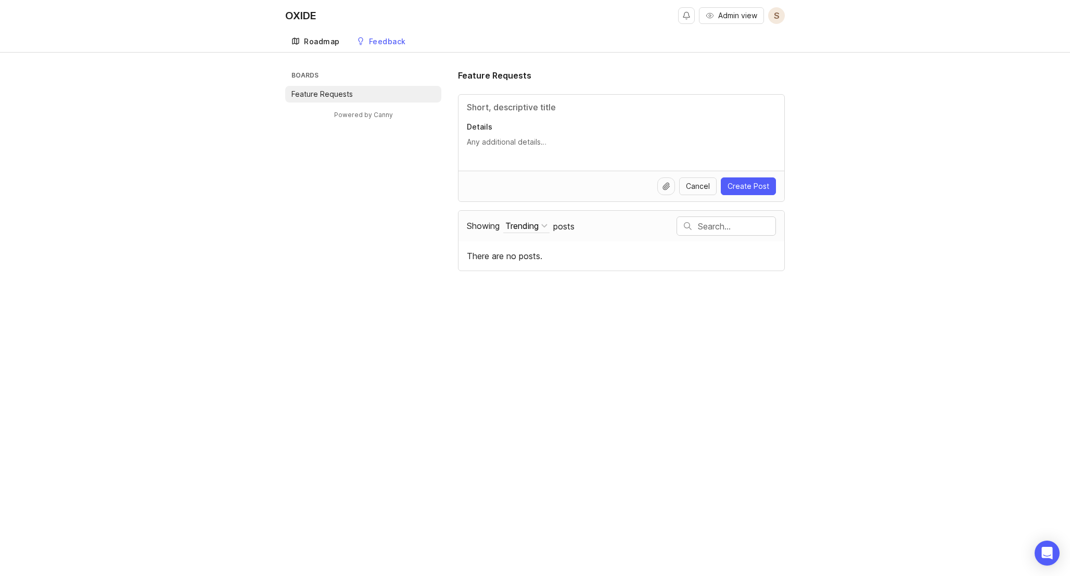
click at [322, 42] on div "Roadmap" at bounding box center [322, 41] width 36 height 7
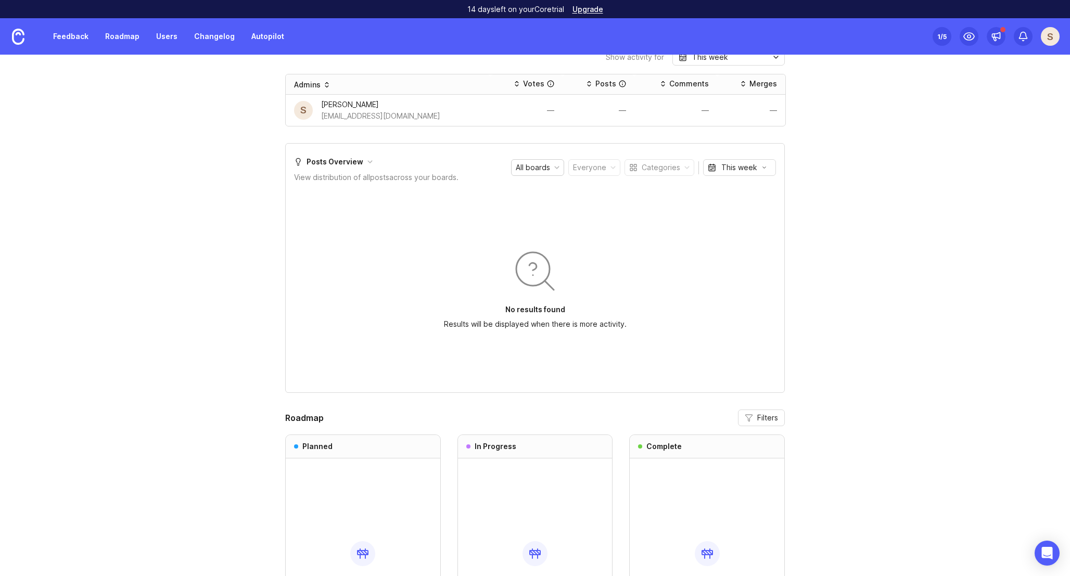
scroll to position [592, 0]
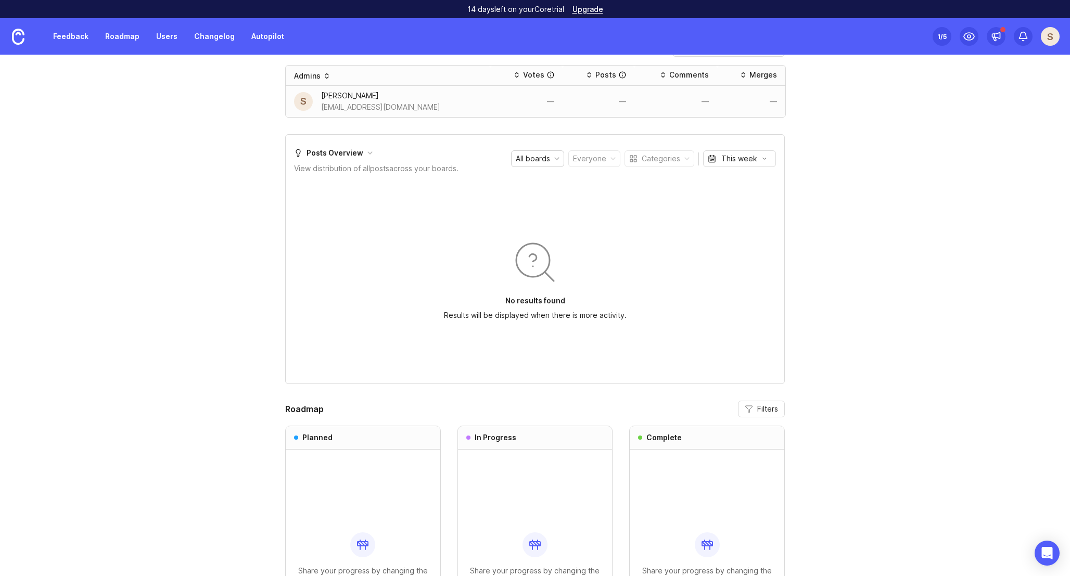
click at [383, 96] on div "[PERSON_NAME]" at bounding box center [380, 95] width 119 height 11
click at [361, 96] on div "[PERSON_NAME]" at bounding box center [380, 95] width 119 height 11
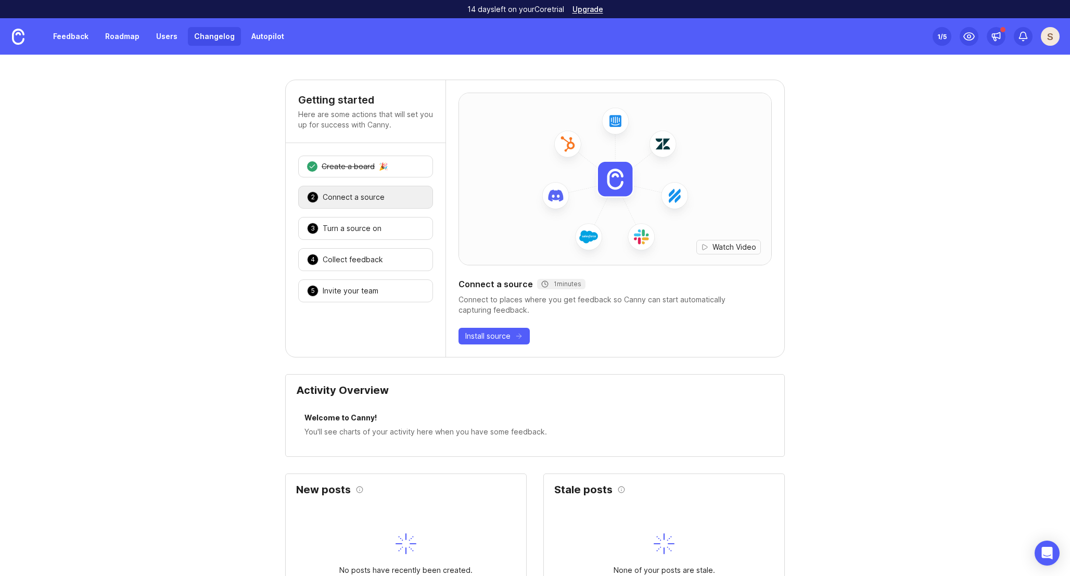
click at [212, 33] on link "Changelog" at bounding box center [214, 36] width 53 height 19
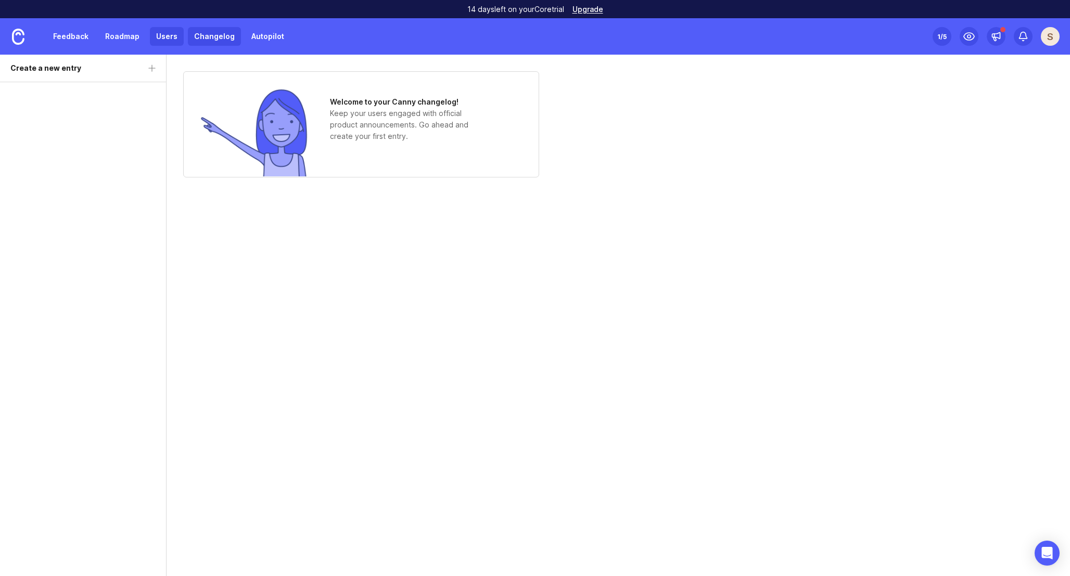
click at [160, 40] on link "Users" at bounding box center [167, 36] width 34 height 19
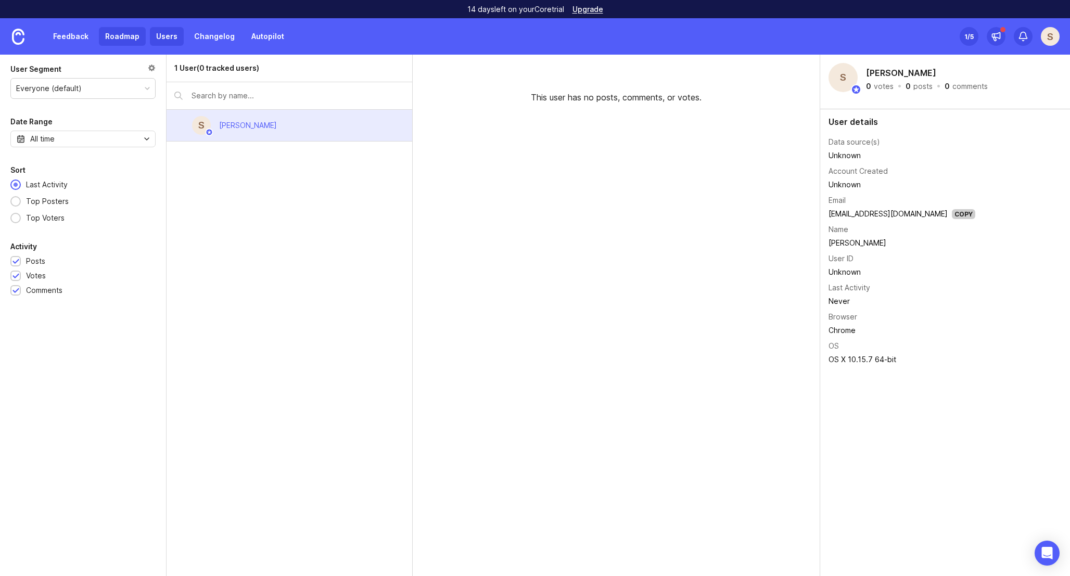
click at [124, 44] on link "Roadmap" at bounding box center [122, 36] width 47 height 19
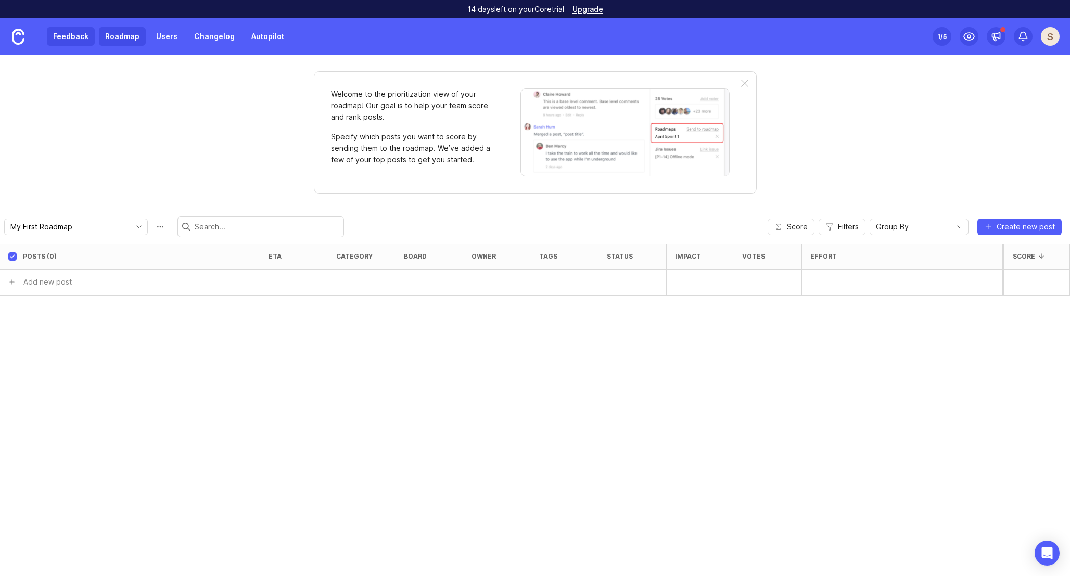
click at [71, 36] on link "Feedback" at bounding box center [71, 36] width 48 height 19
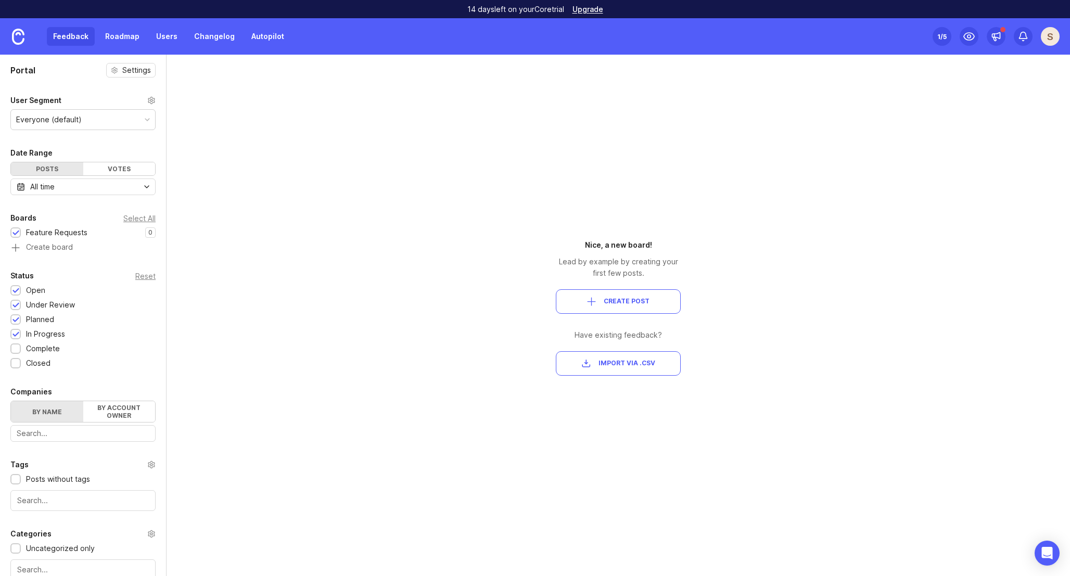
click at [104, 122] on div "Everyone (default)" at bounding box center [83, 120] width 144 height 20
click at [229, 126] on div "Portal Settings User Segment Everyone (default) Date Range Posts Votes All time…" at bounding box center [535, 315] width 1070 height 521
click at [121, 169] on div "Votes" at bounding box center [119, 168] width 72 height 13
click at [66, 171] on div "Posts" at bounding box center [47, 168] width 72 height 13
click at [943, 34] on div "1 /5" at bounding box center [941, 36] width 9 height 15
